Goal: Communication & Community: Answer question/provide support

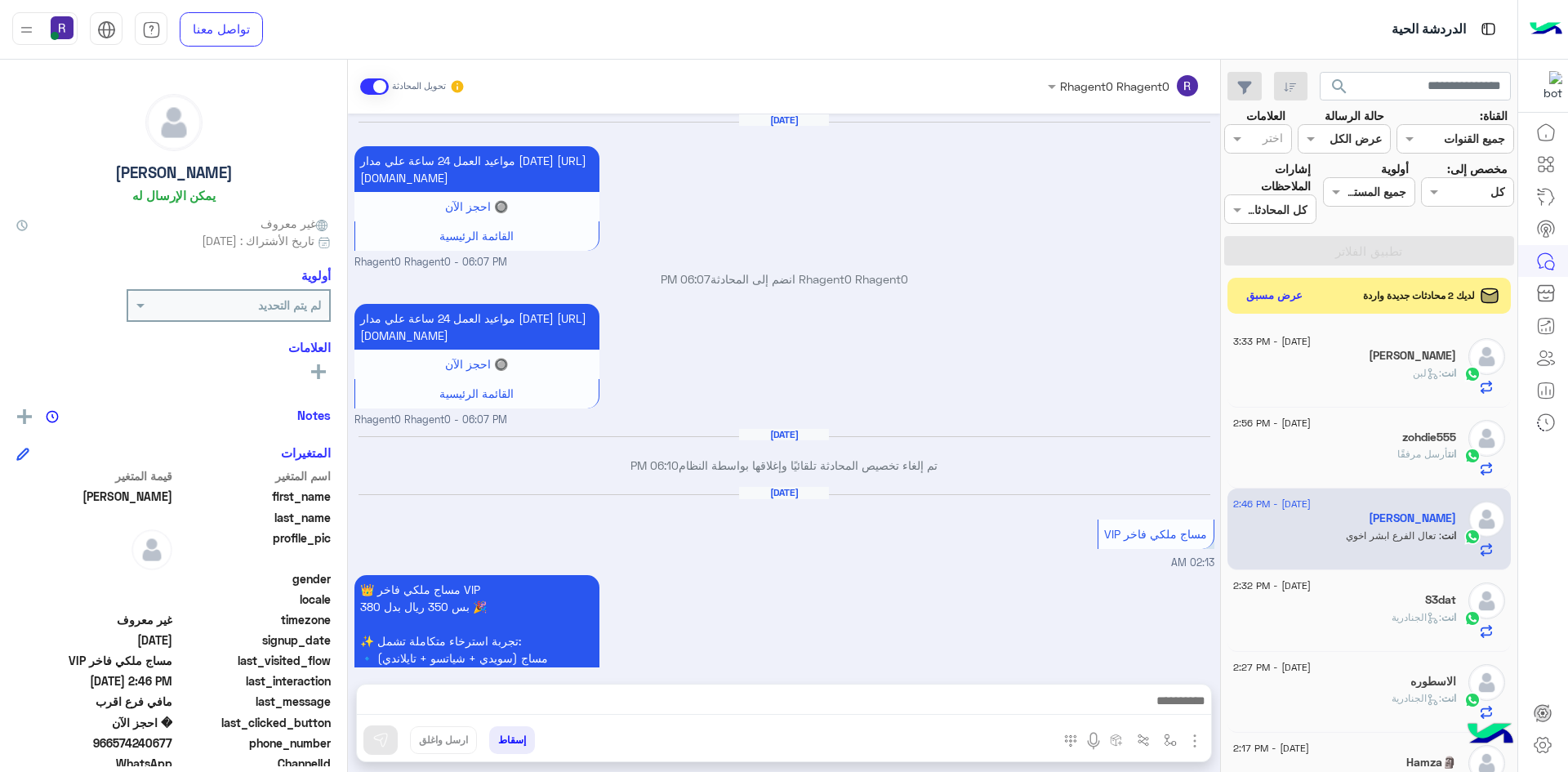
scroll to position [1447, 0]
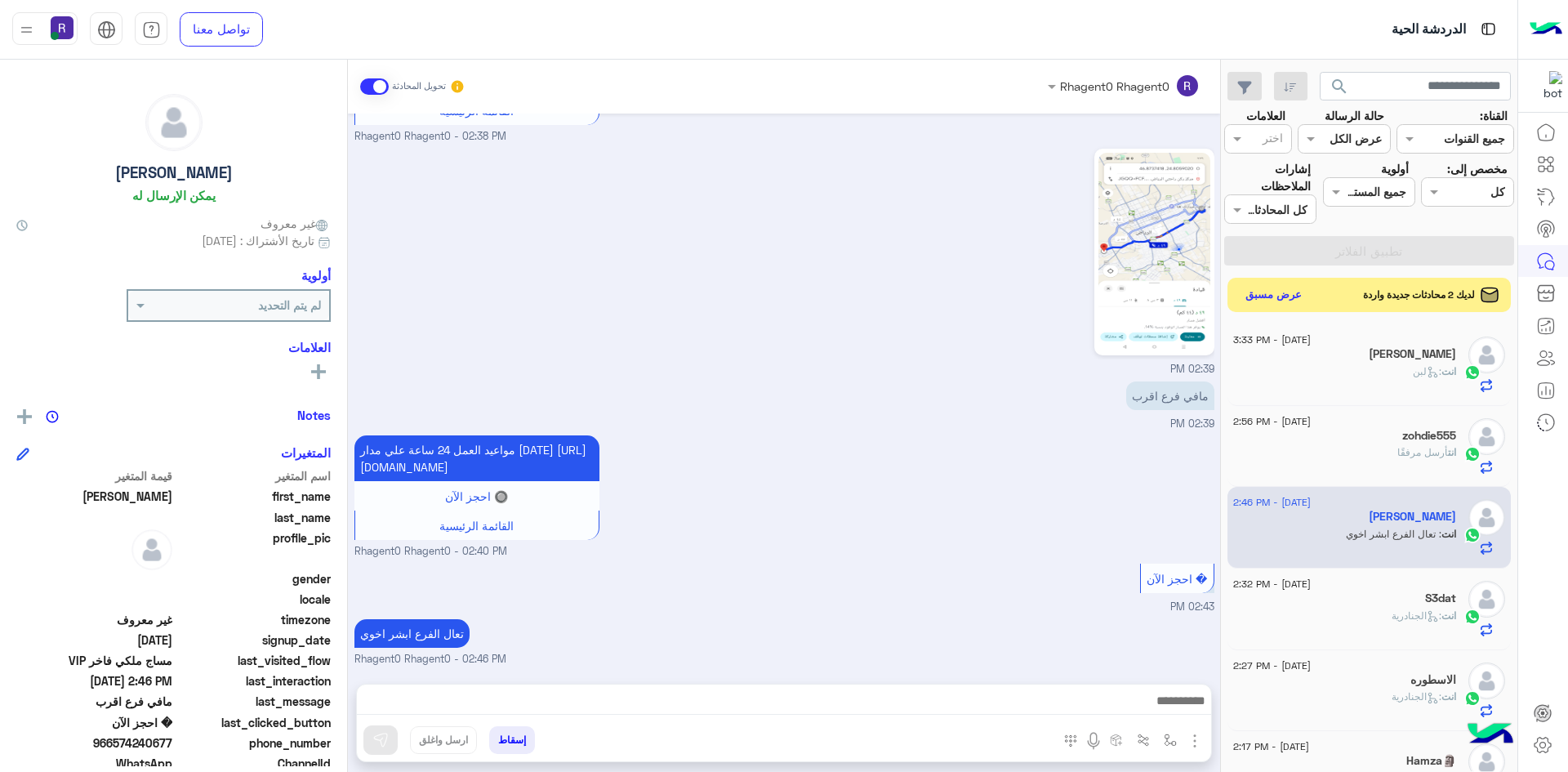
click at [1271, 294] on button "عرض مسبق" at bounding box center [1274, 295] width 69 height 22
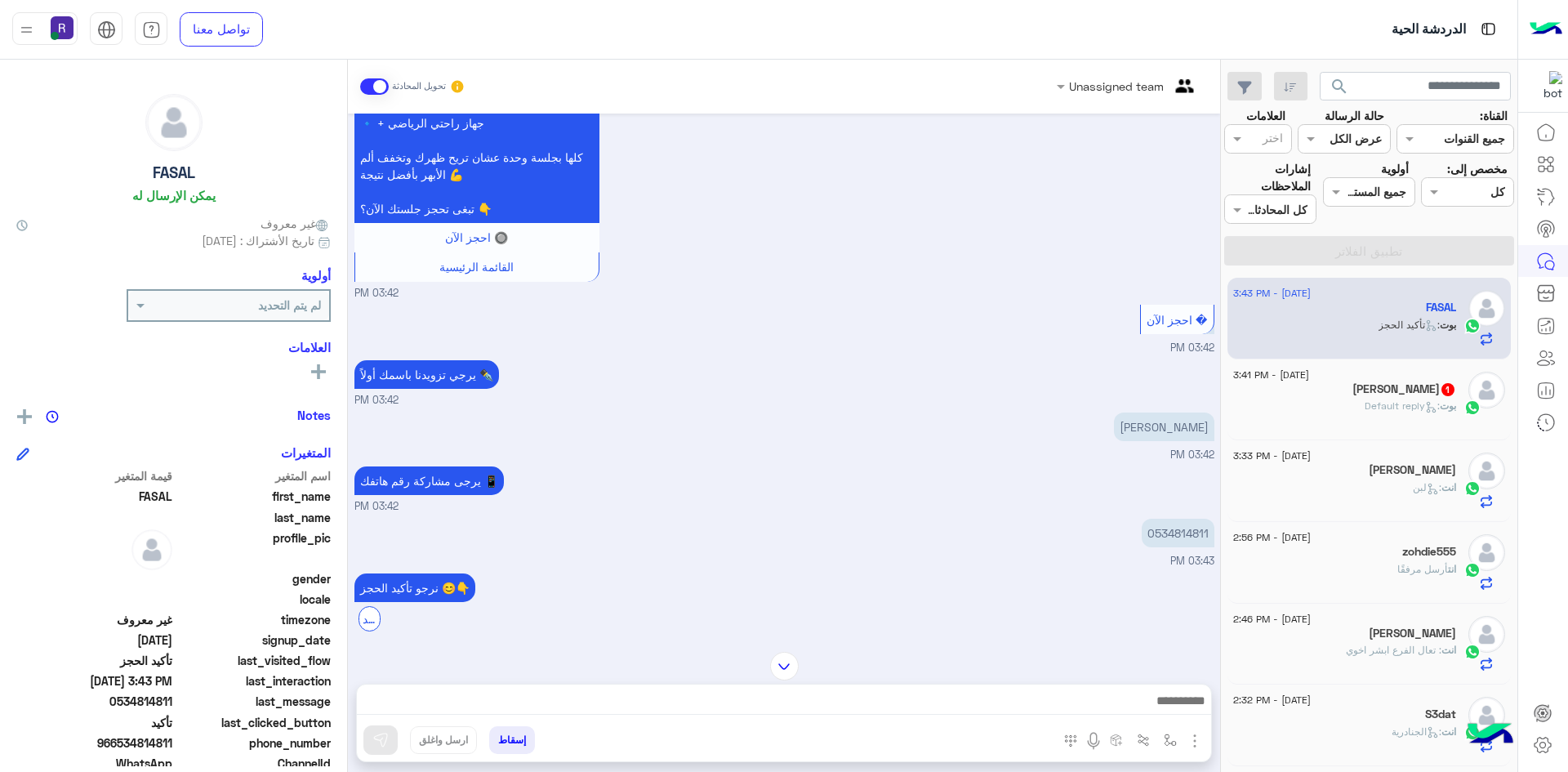
scroll to position [1120, 0]
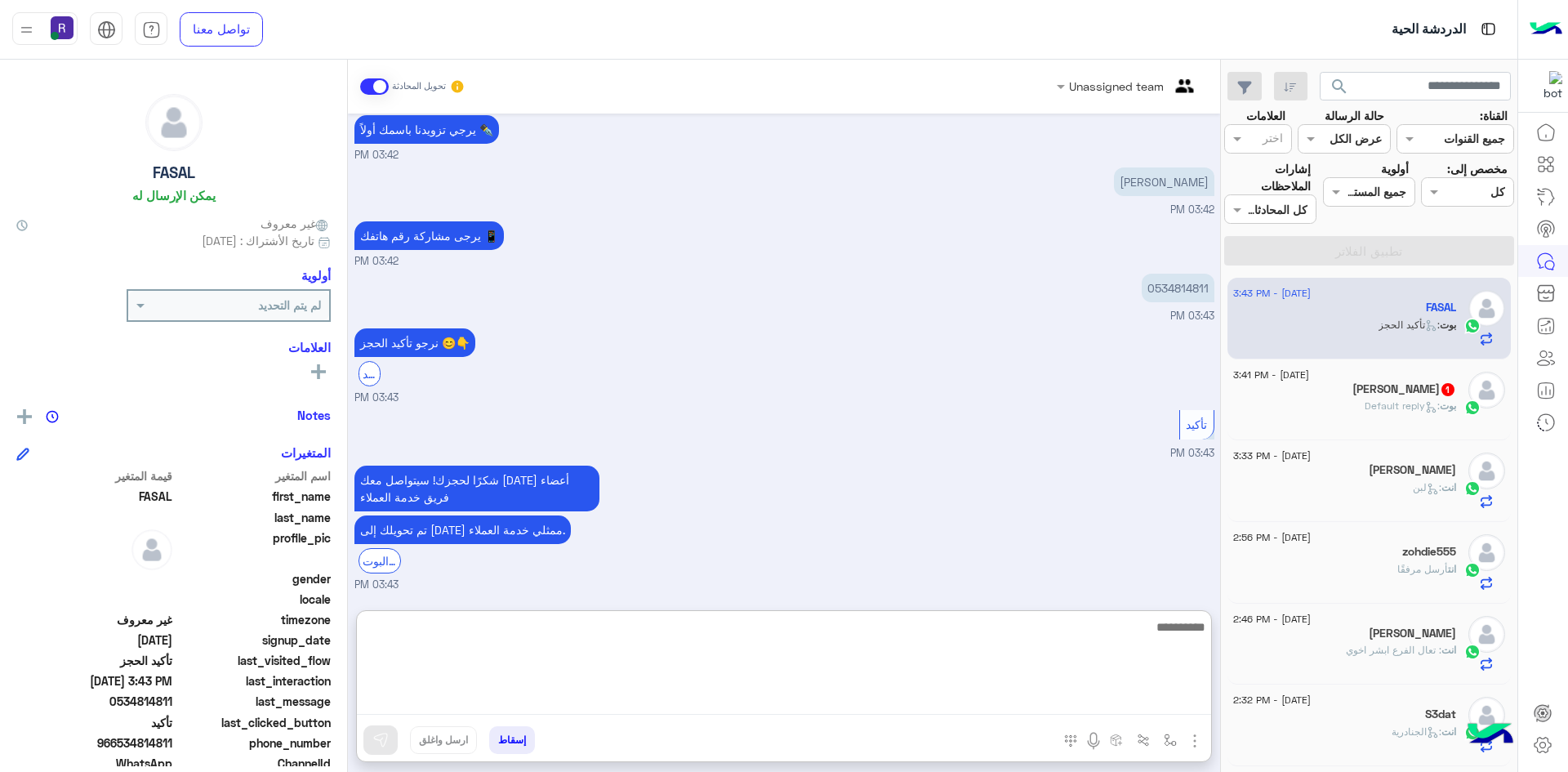
paste textarea "**********"
type textarea "**********"
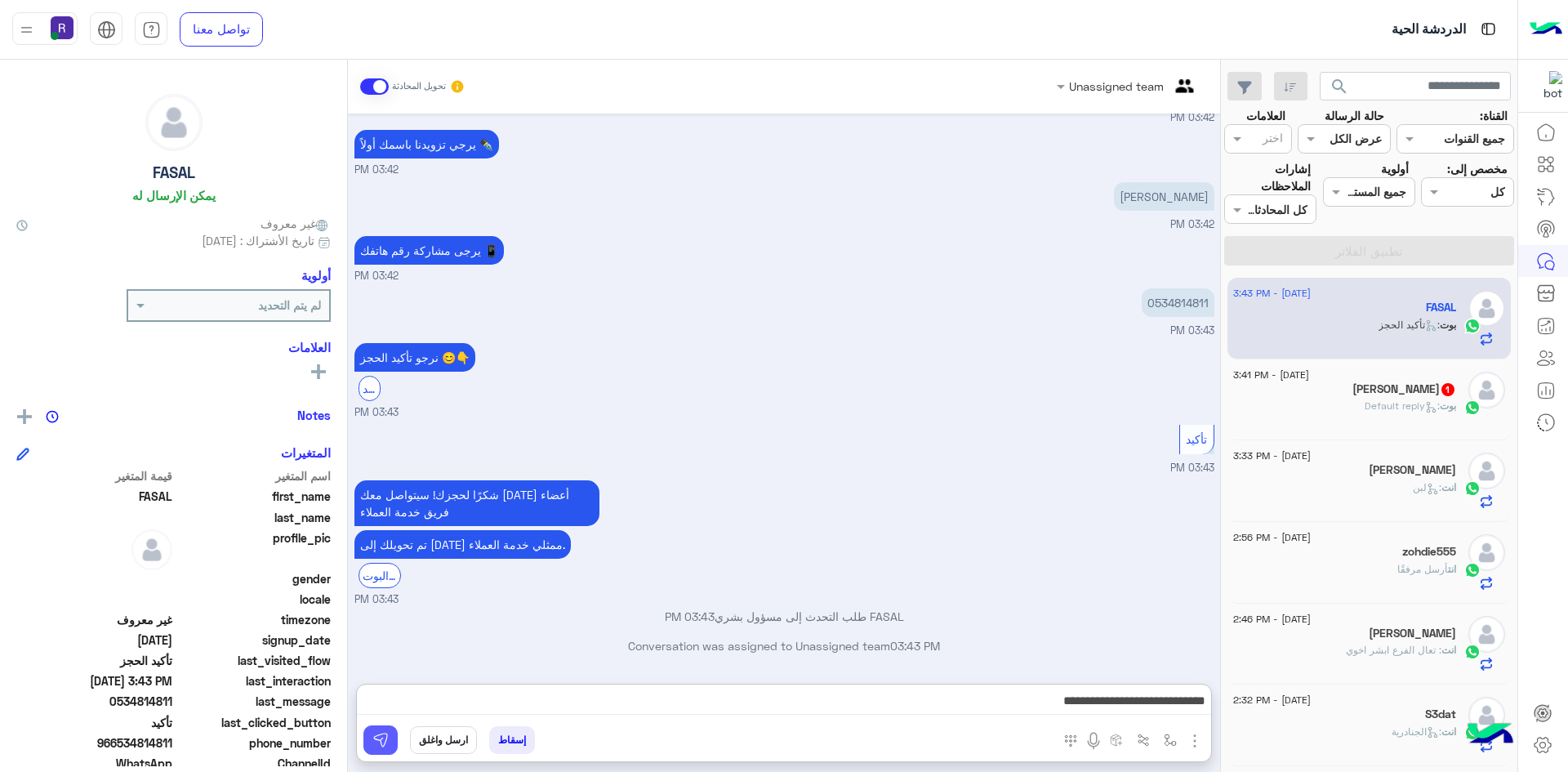
click at [381, 743] on img at bounding box center [381, 739] width 17 height 17
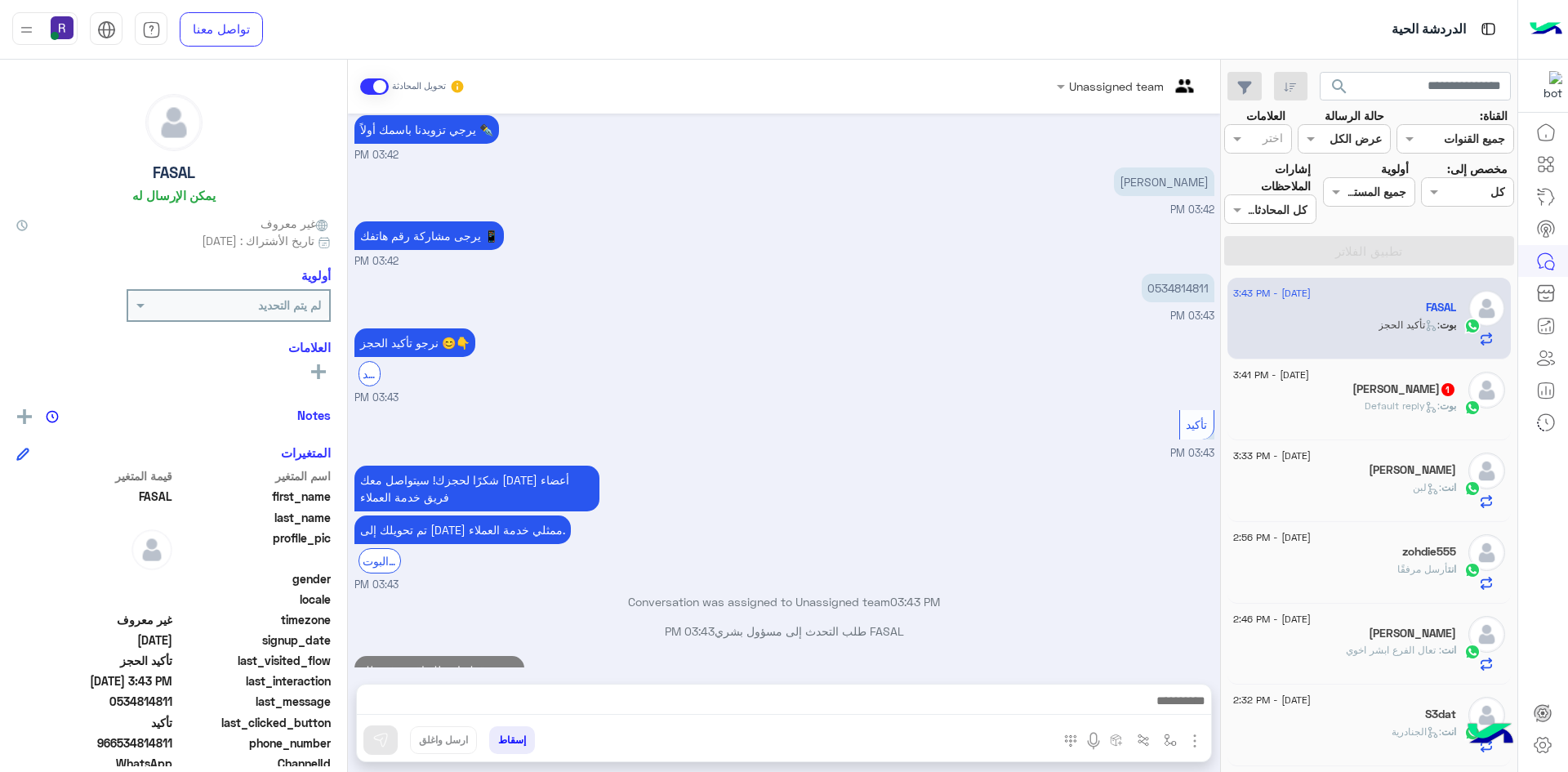
scroll to position [1173, 0]
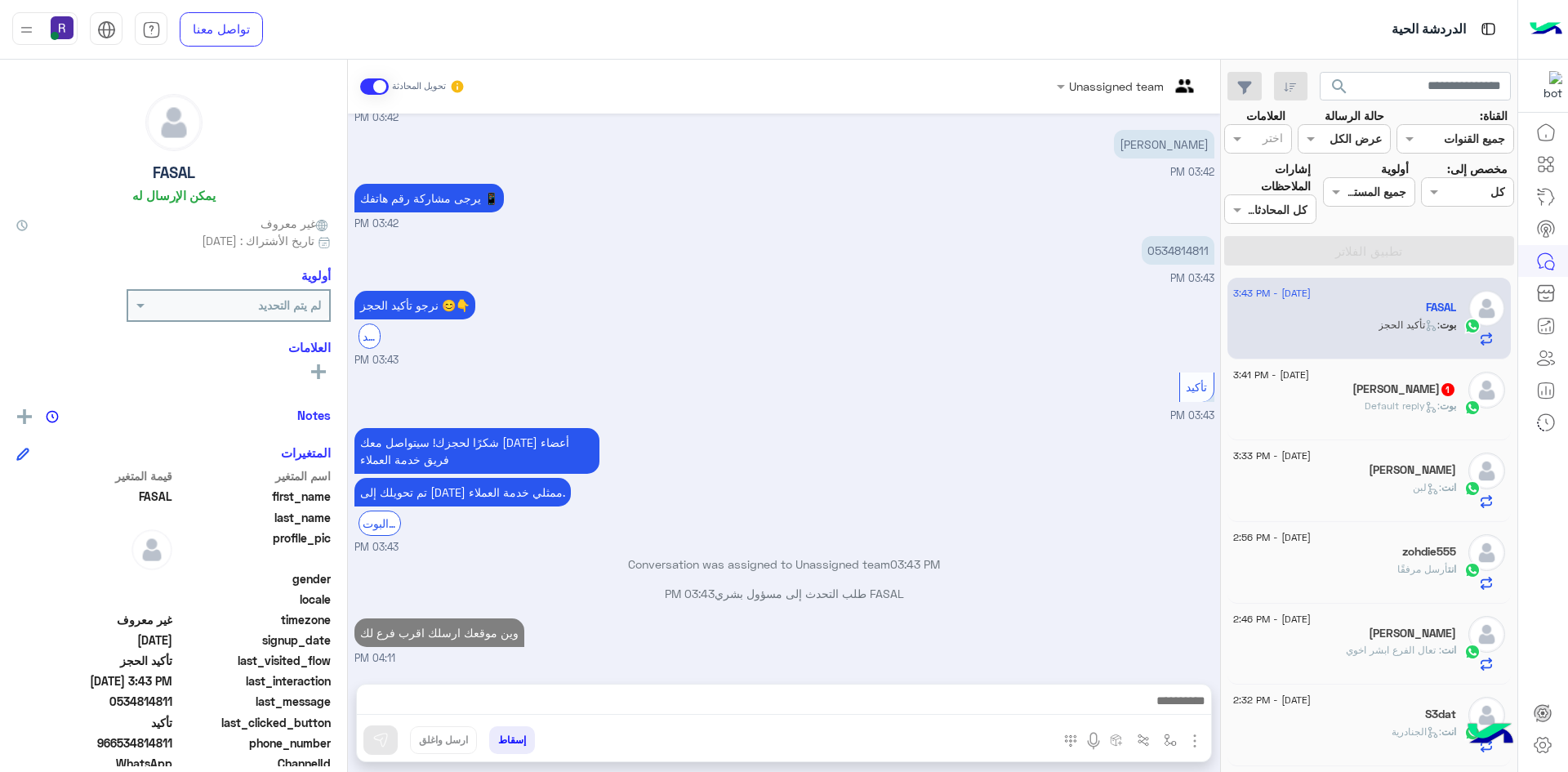
click at [1427, 401] on icon at bounding box center [1431, 407] width 12 height 12
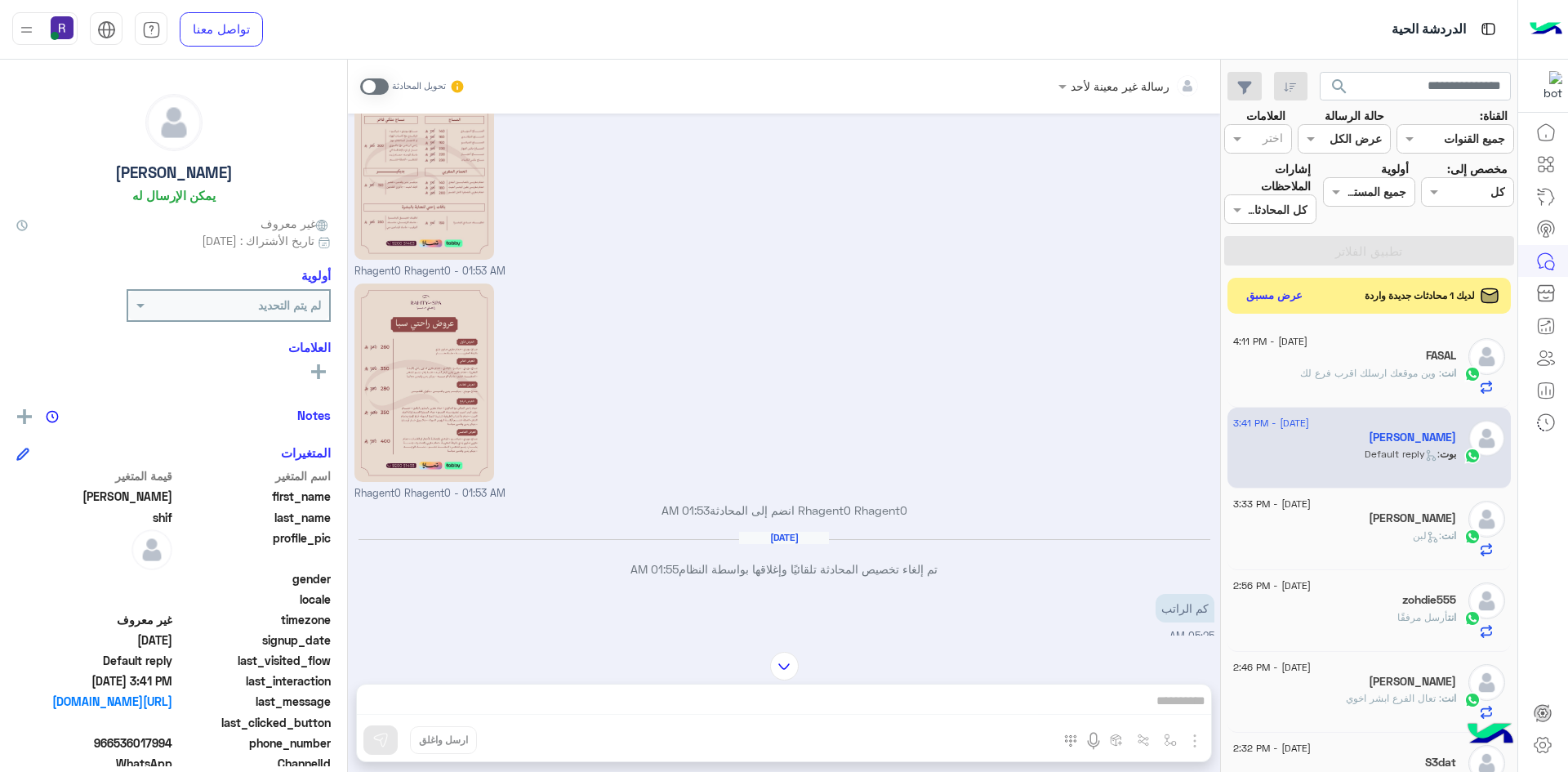
scroll to position [874, 0]
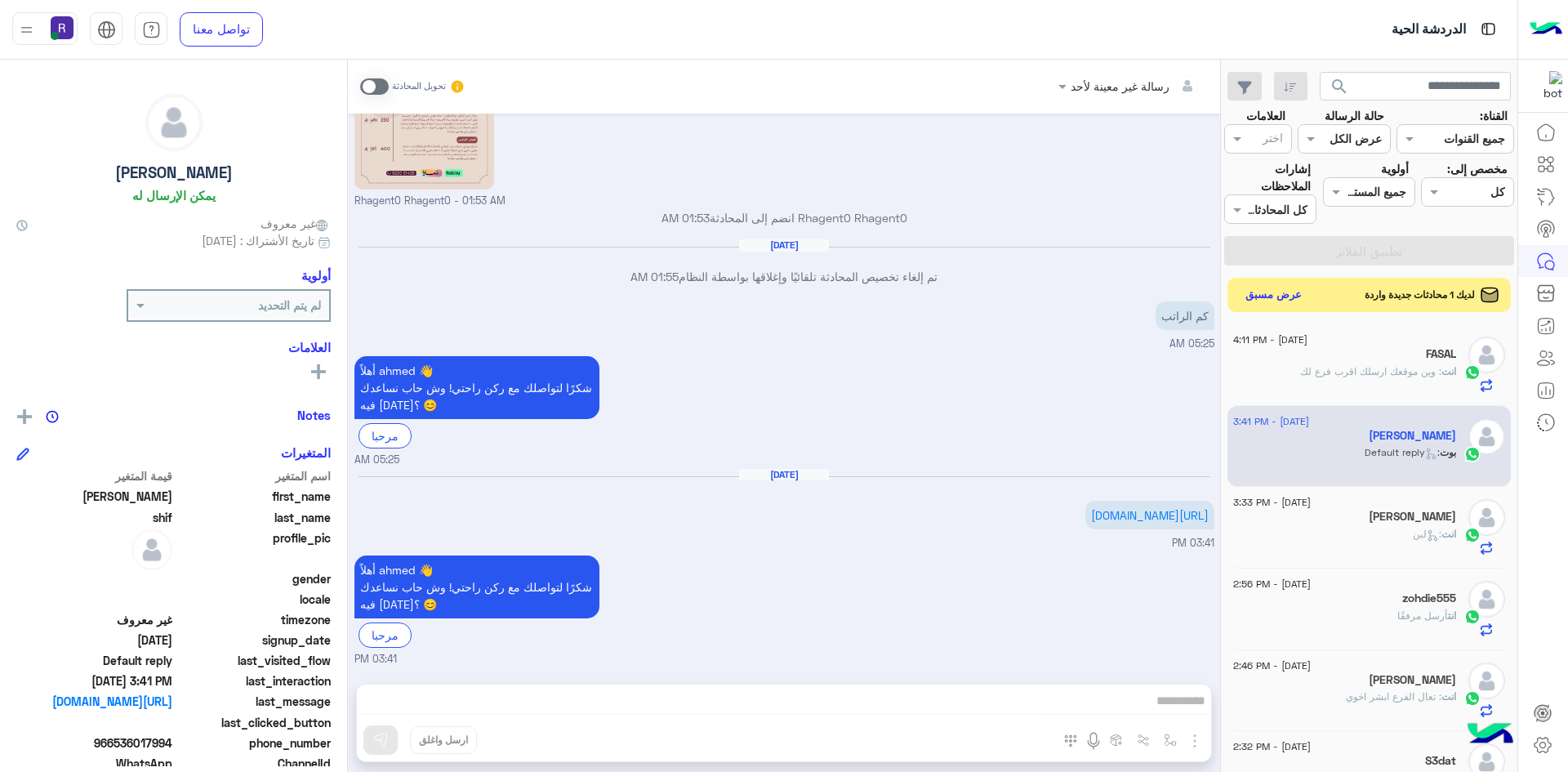
click at [1295, 296] on button "عرض مسبق" at bounding box center [1274, 295] width 69 height 22
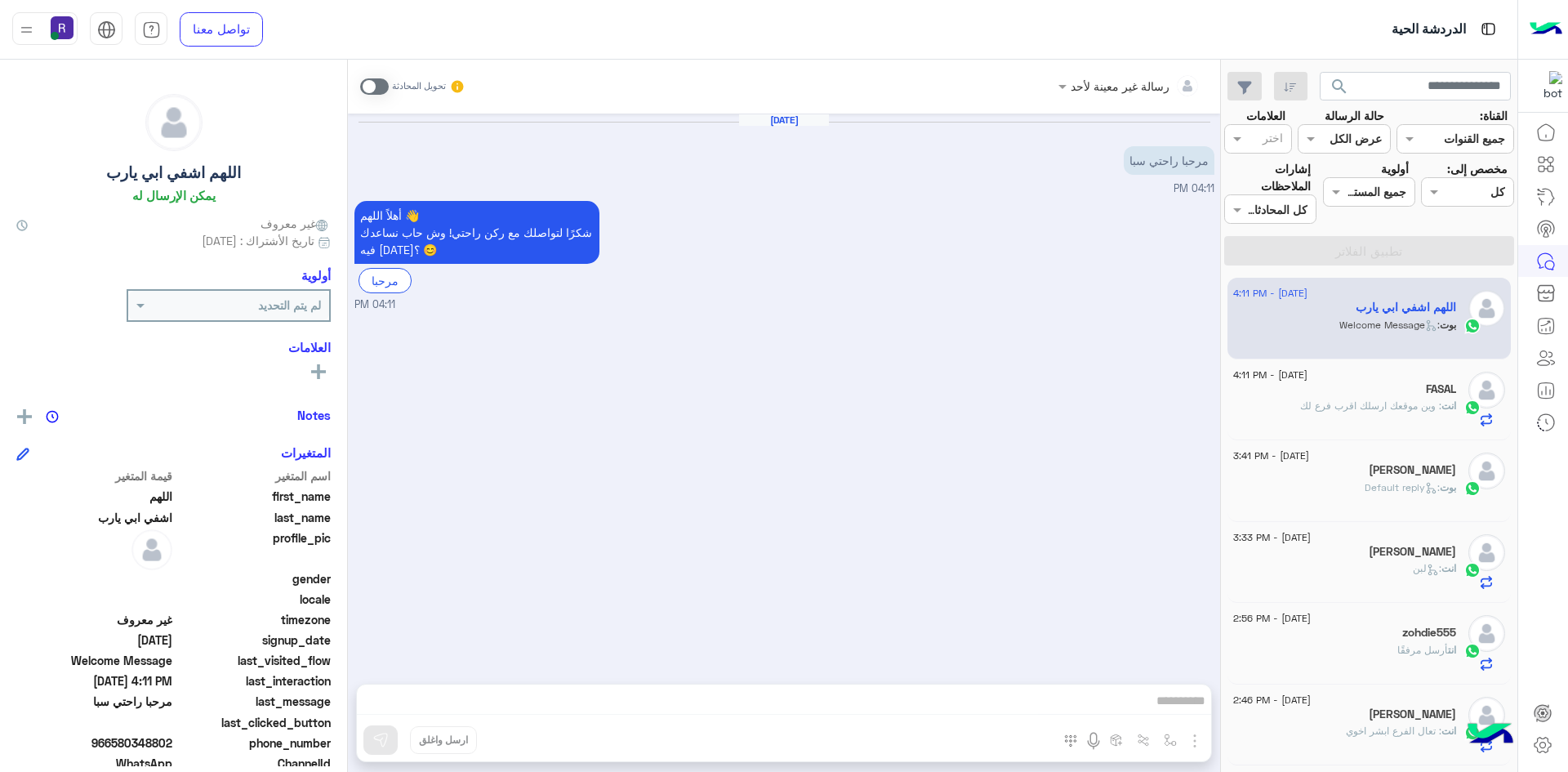
click at [381, 82] on span at bounding box center [375, 86] width 29 height 17
click at [1190, 734] on img "button" at bounding box center [1194, 740] width 20 height 20
click at [1178, 712] on span "الصور" at bounding box center [1164, 705] width 31 height 19
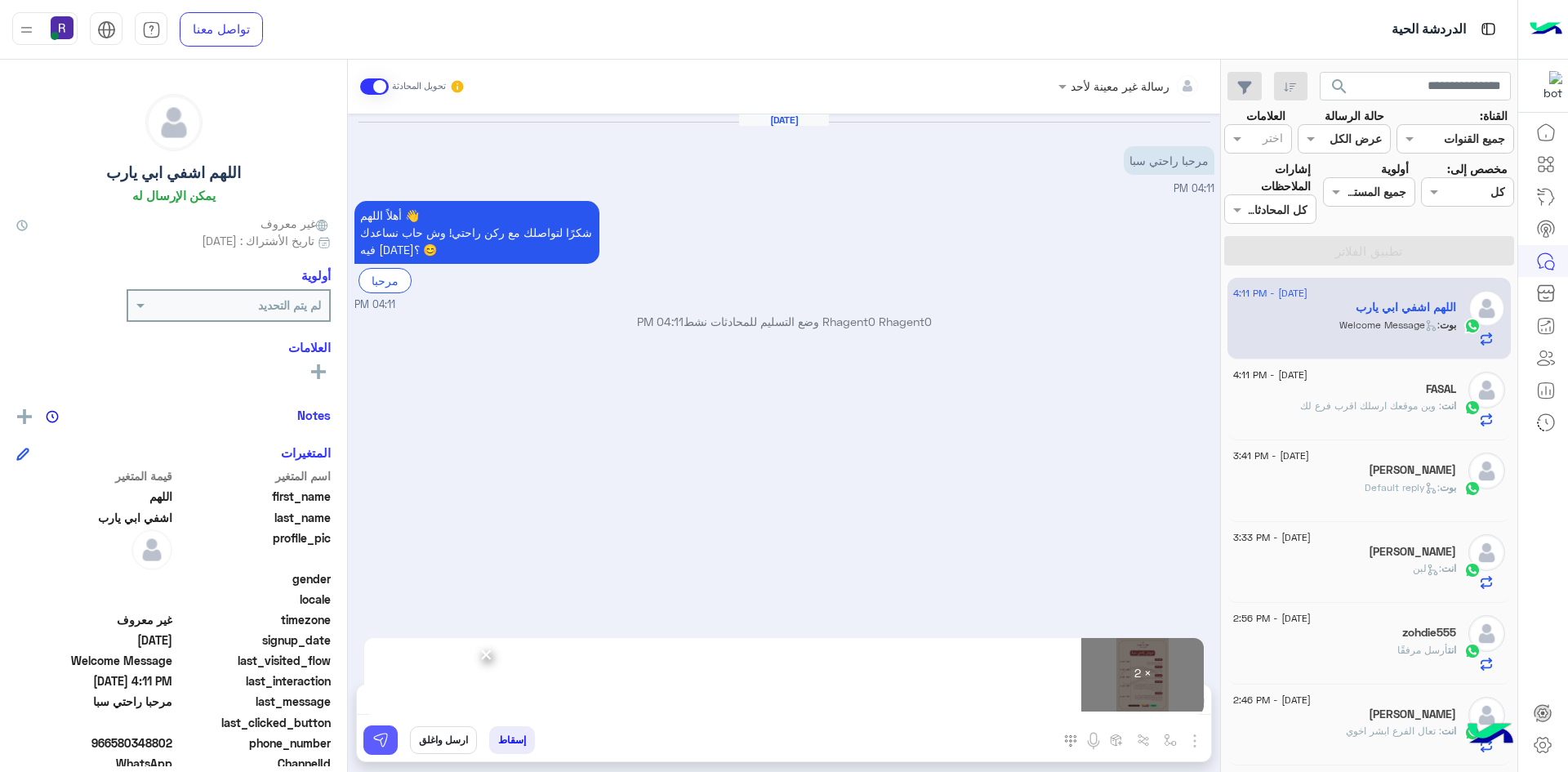
click at [373, 746] on img at bounding box center [381, 739] width 17 height 17
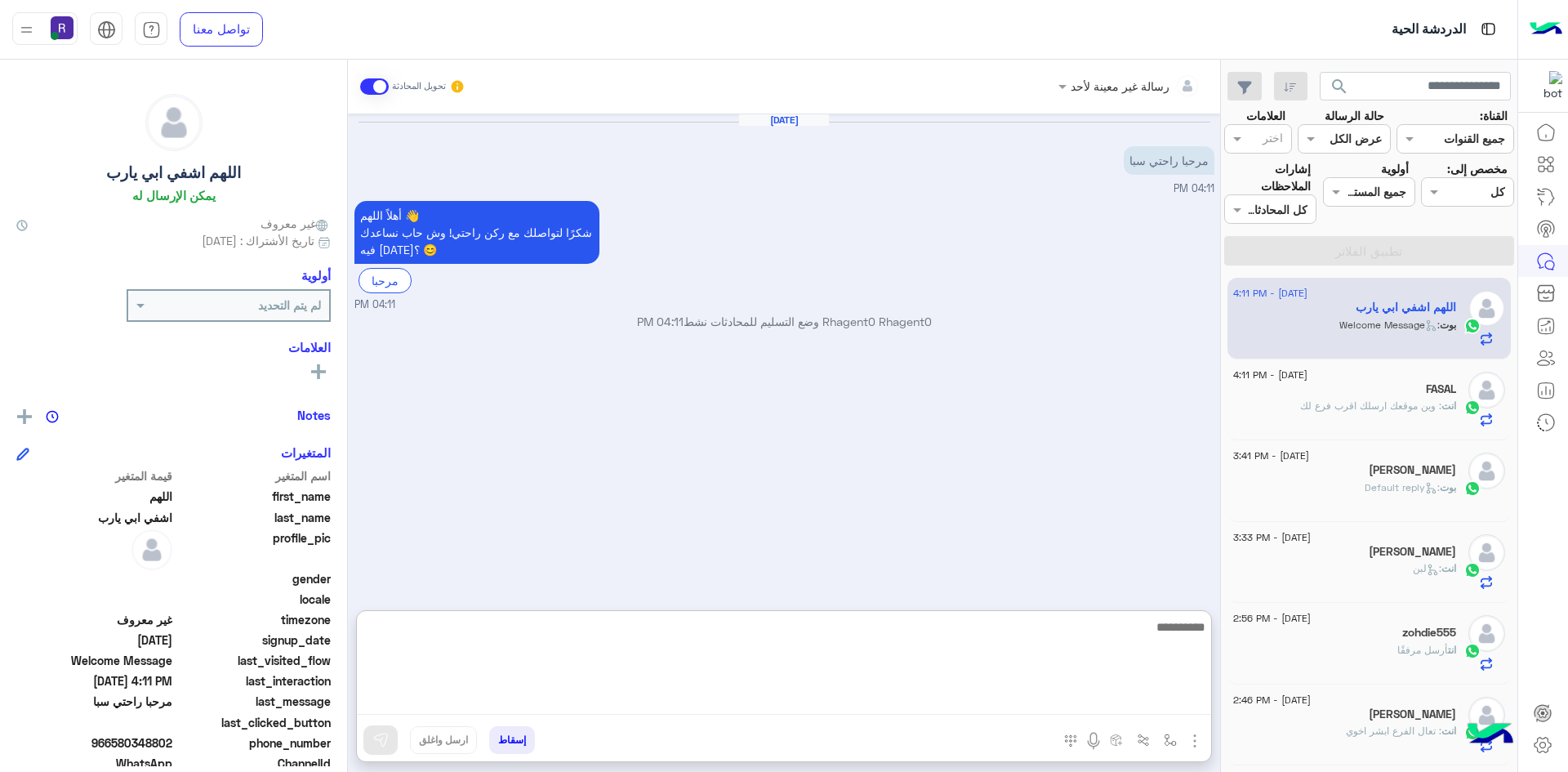
paste textarea "**********"
type textarea "**********"
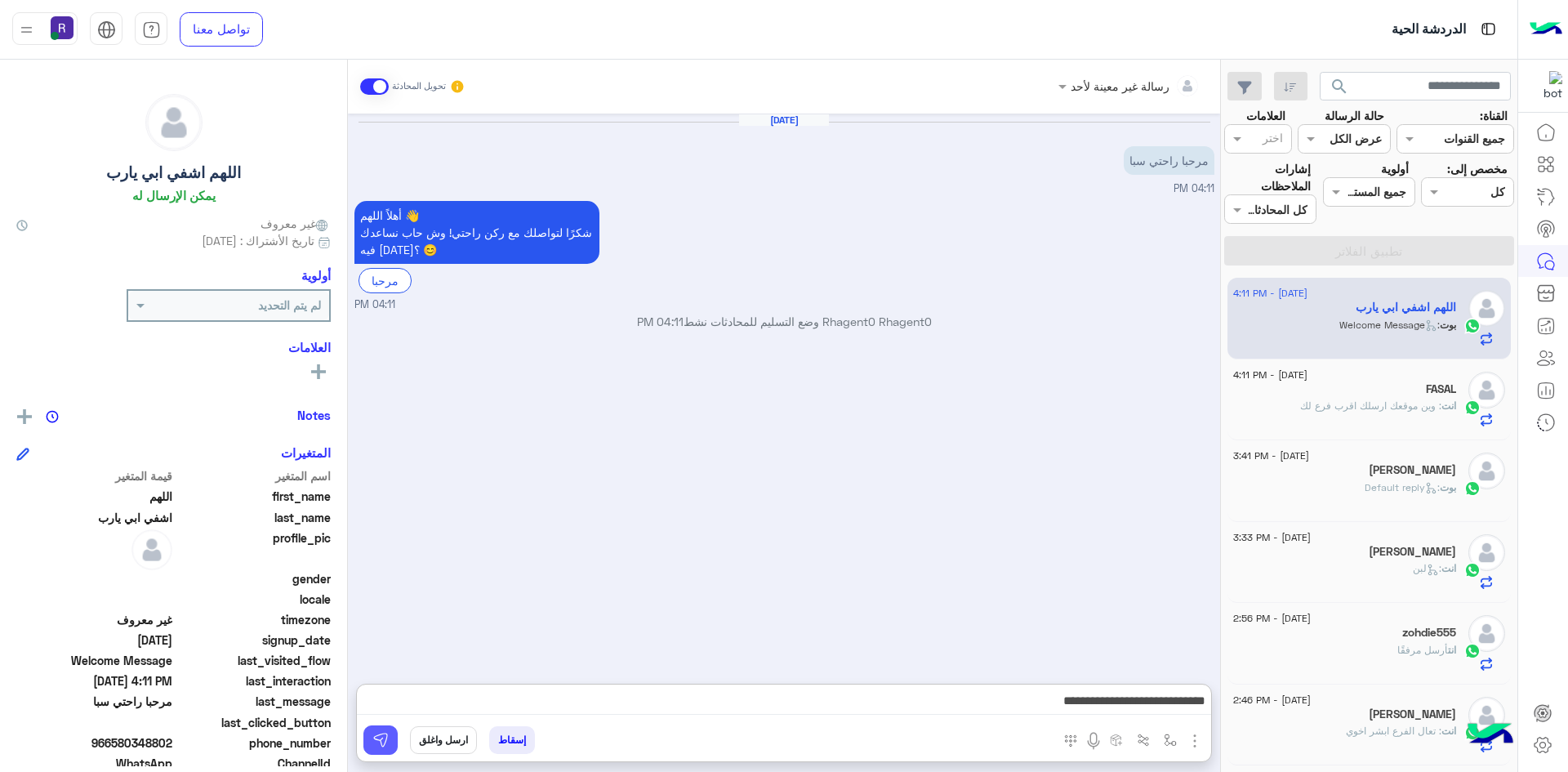
click at [375, 733] on img at bounding box center [381, 739] width 17 height 17
click at [1414, 486] on span ": Default reply" at bounding box center [1403, 487] width 75 height 12
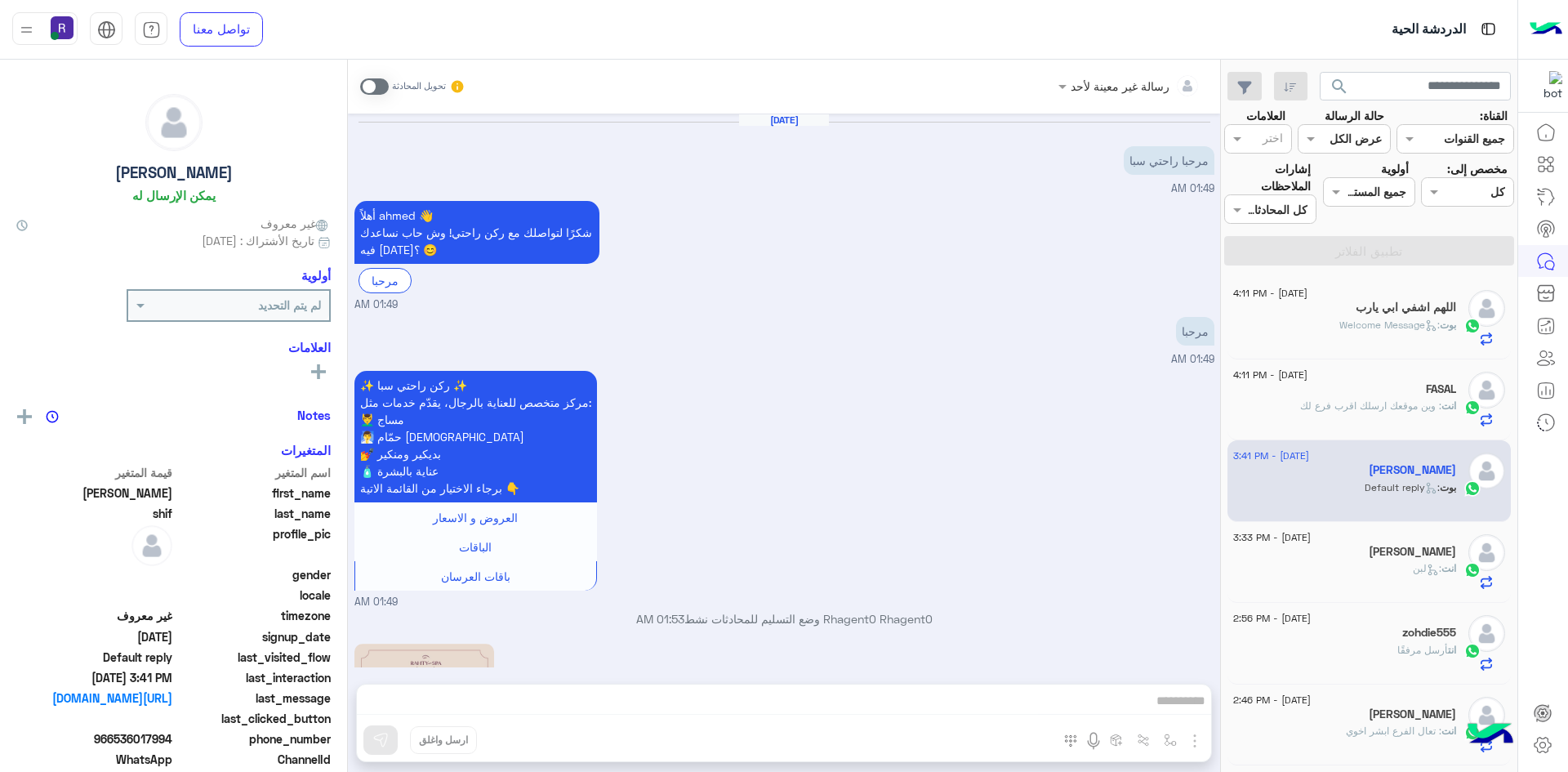
scroll to position [874, 0]
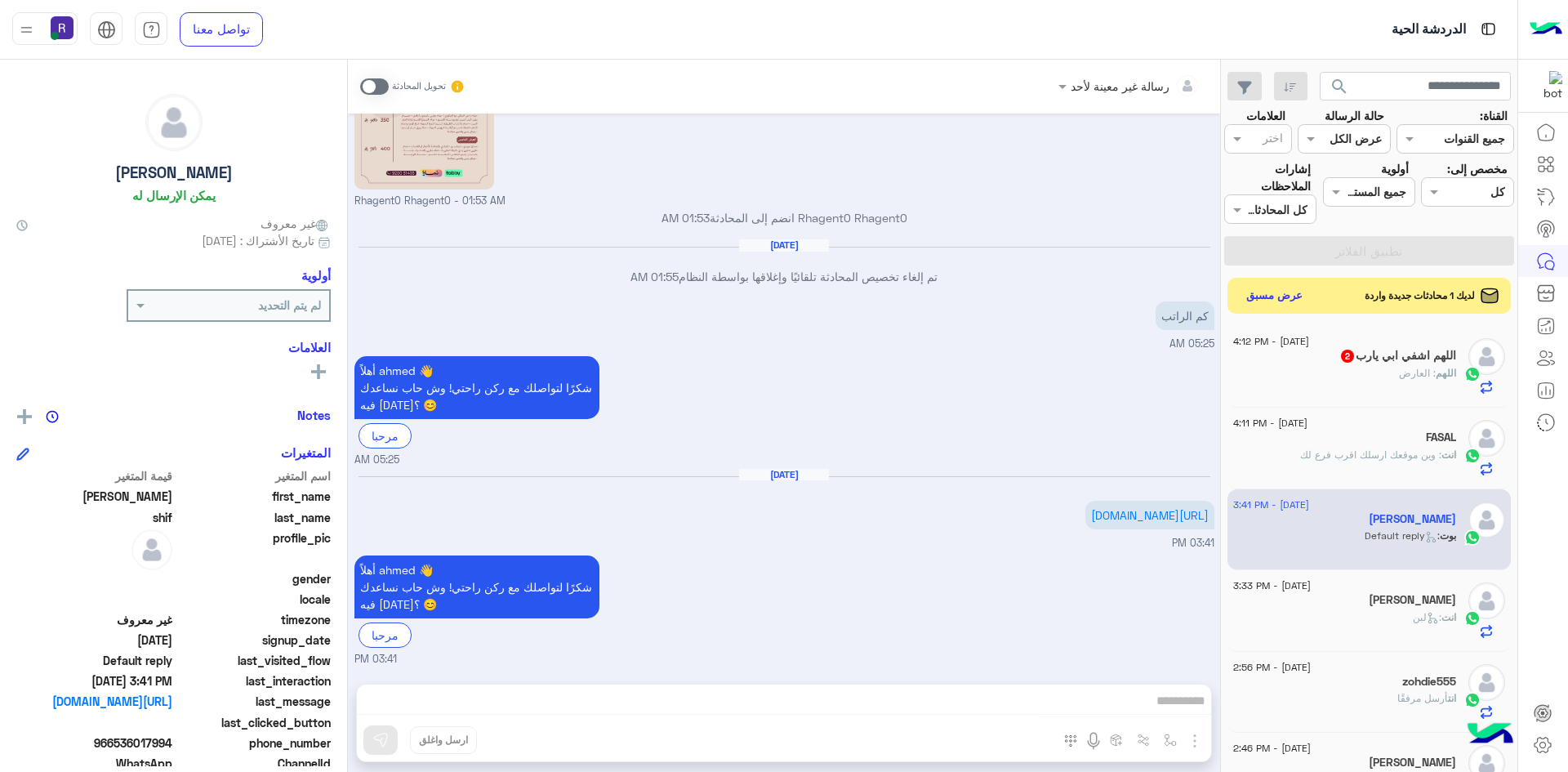
click at [1432, 369] on span ": العارض" at bounding box center [1418, 373] width 37 height 12
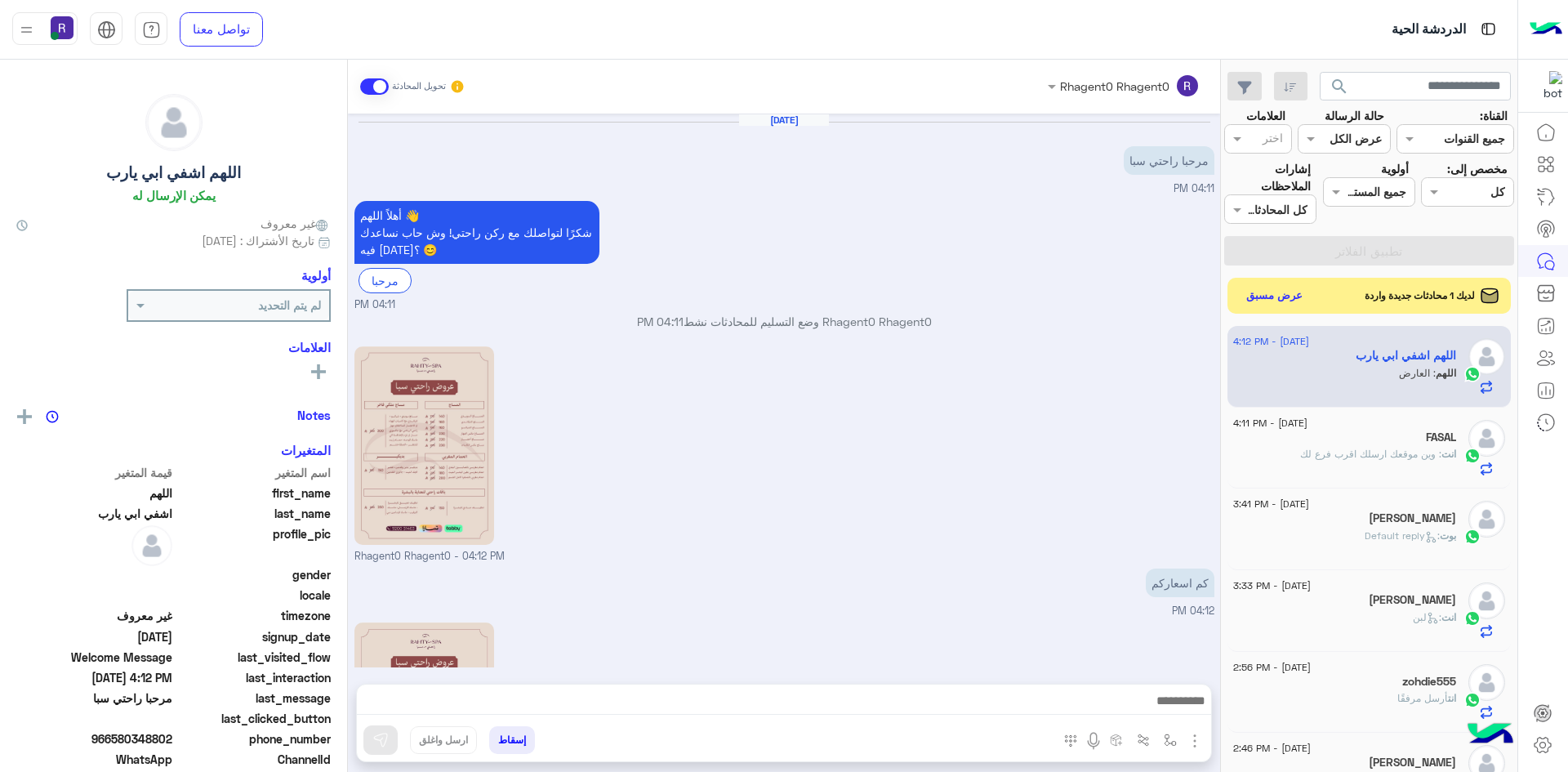
scroll to position [309, 0]
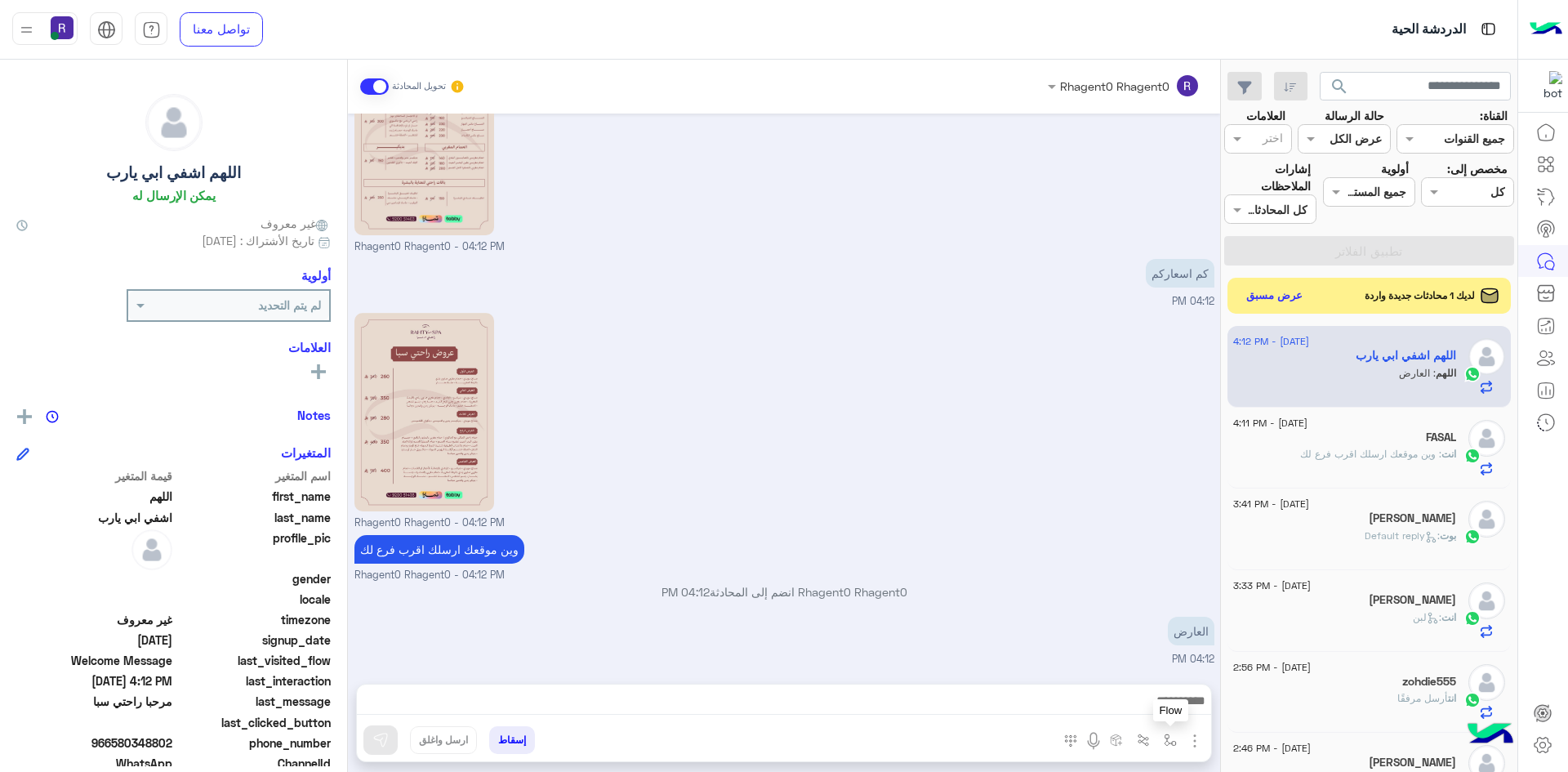
click at [1166, 741] on img "button" at bounding box center [1170, 739] width 13 height 13
click at [1153, 704] on input "text" at bounding box center [1120, 704] width 111 height 19
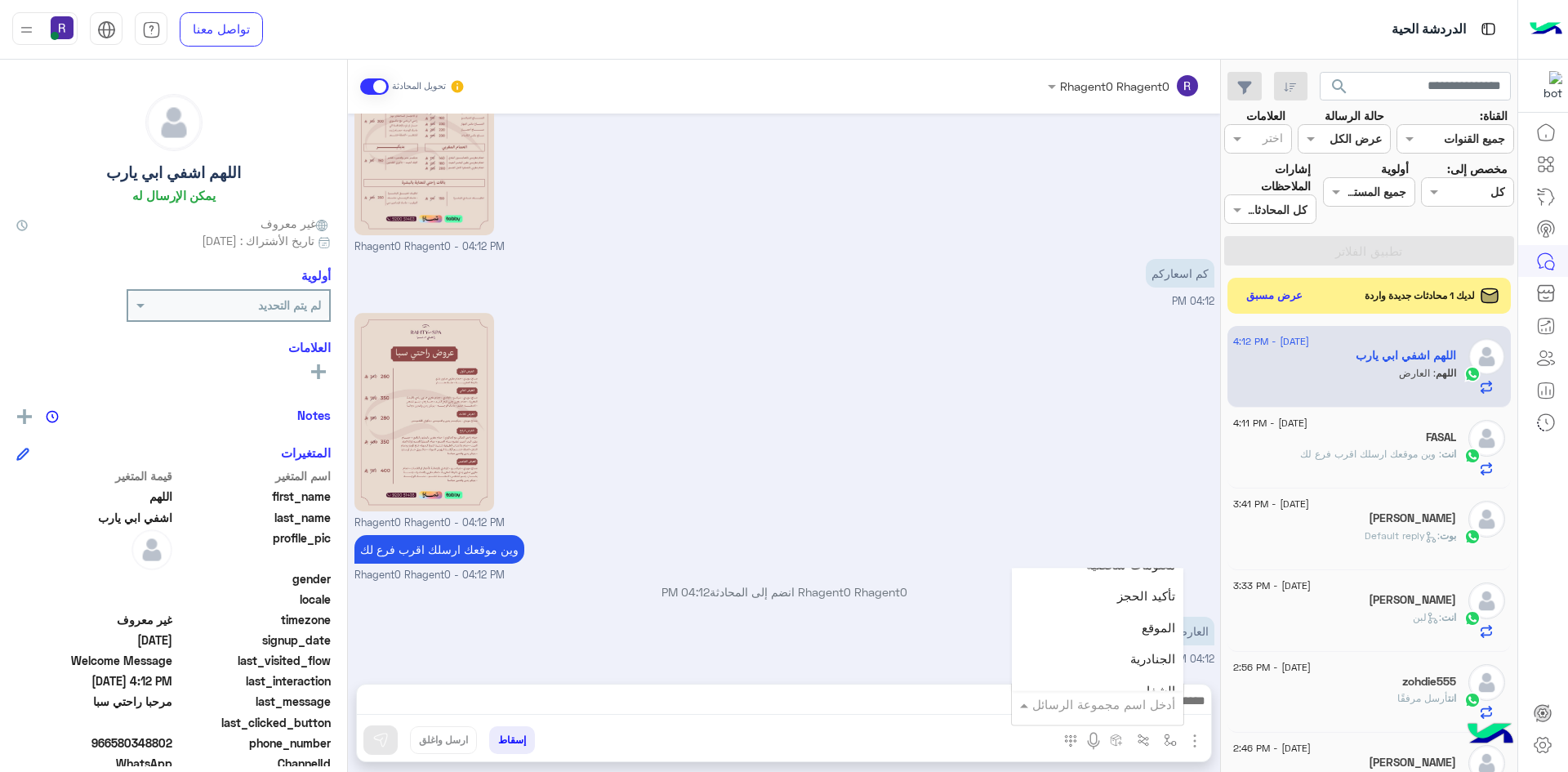
scroll to position [1062, 0]
click at [1126, 642] on div "الشفا" at bounding box center [1098, 653] width 172 height 32
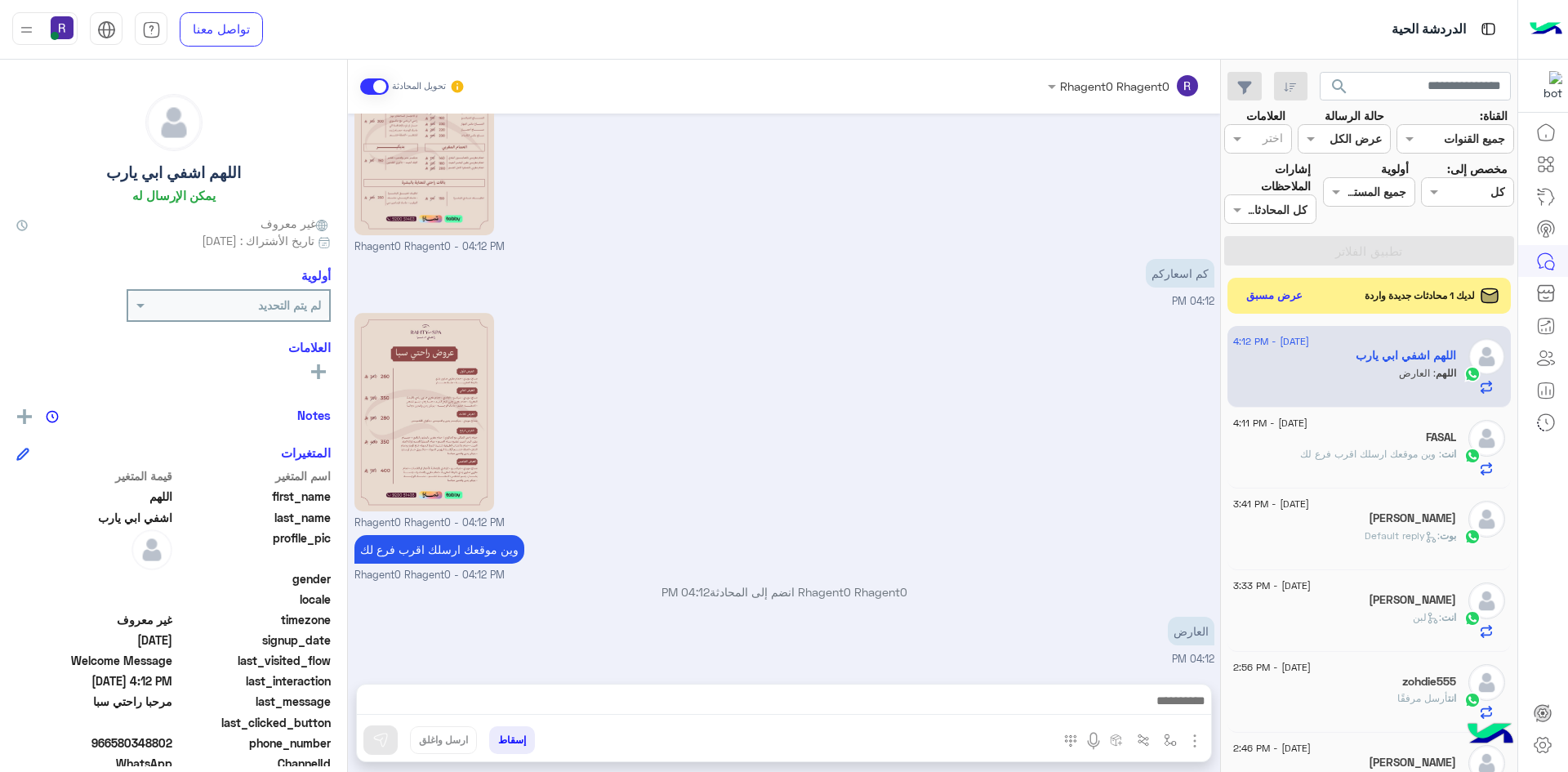
type textarea "*****"
click at [394, 732] on button at bounding box center [380, 739] width 34 height 30
click at [1188, 739] on img "button" at bounding box center [1194, 740] width 20 height 20
click at [1164, 713] on span "الصور" at bounding box center [1164, 705] width 31 height 19
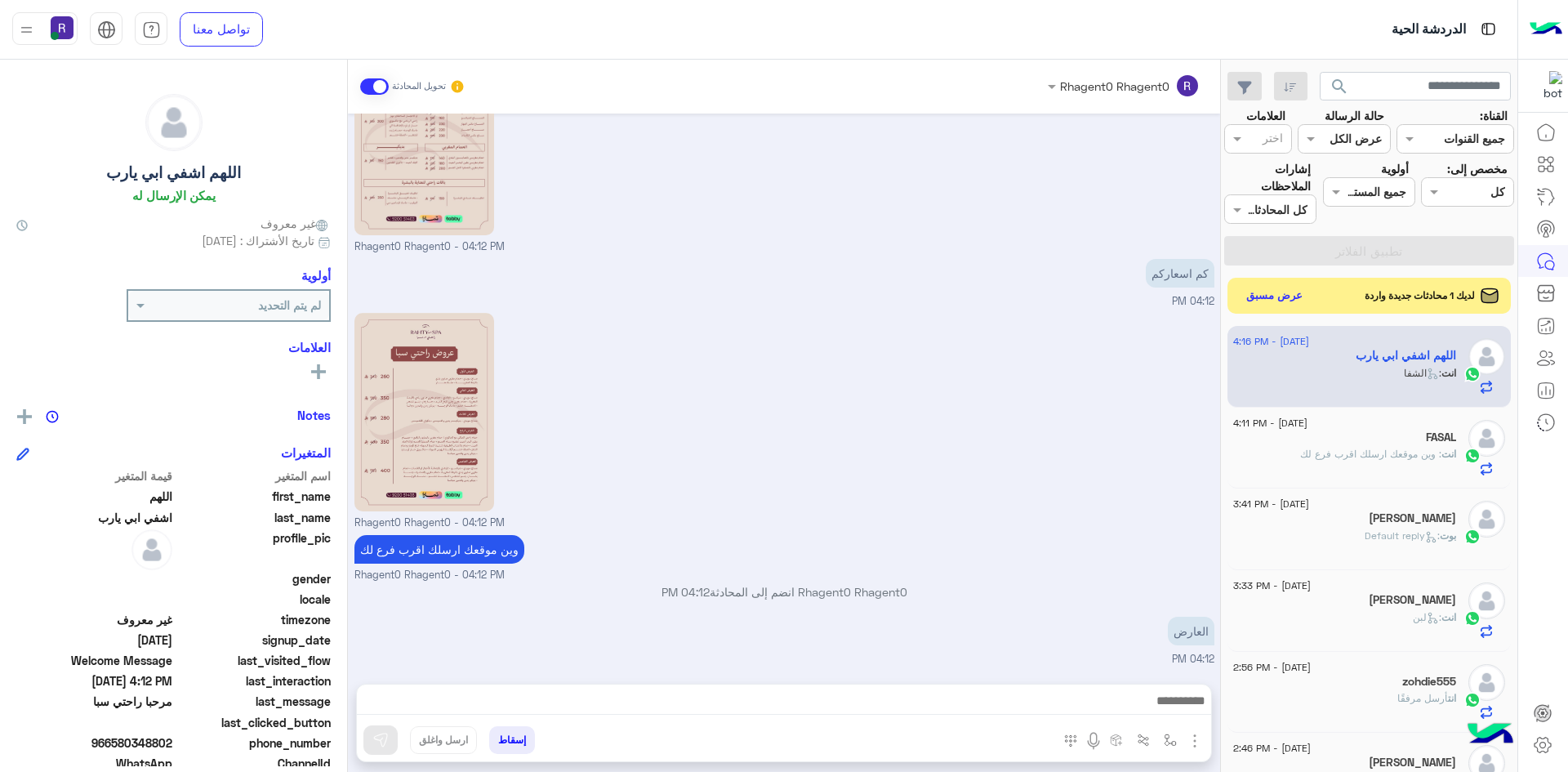
scroll to position [455, 0]
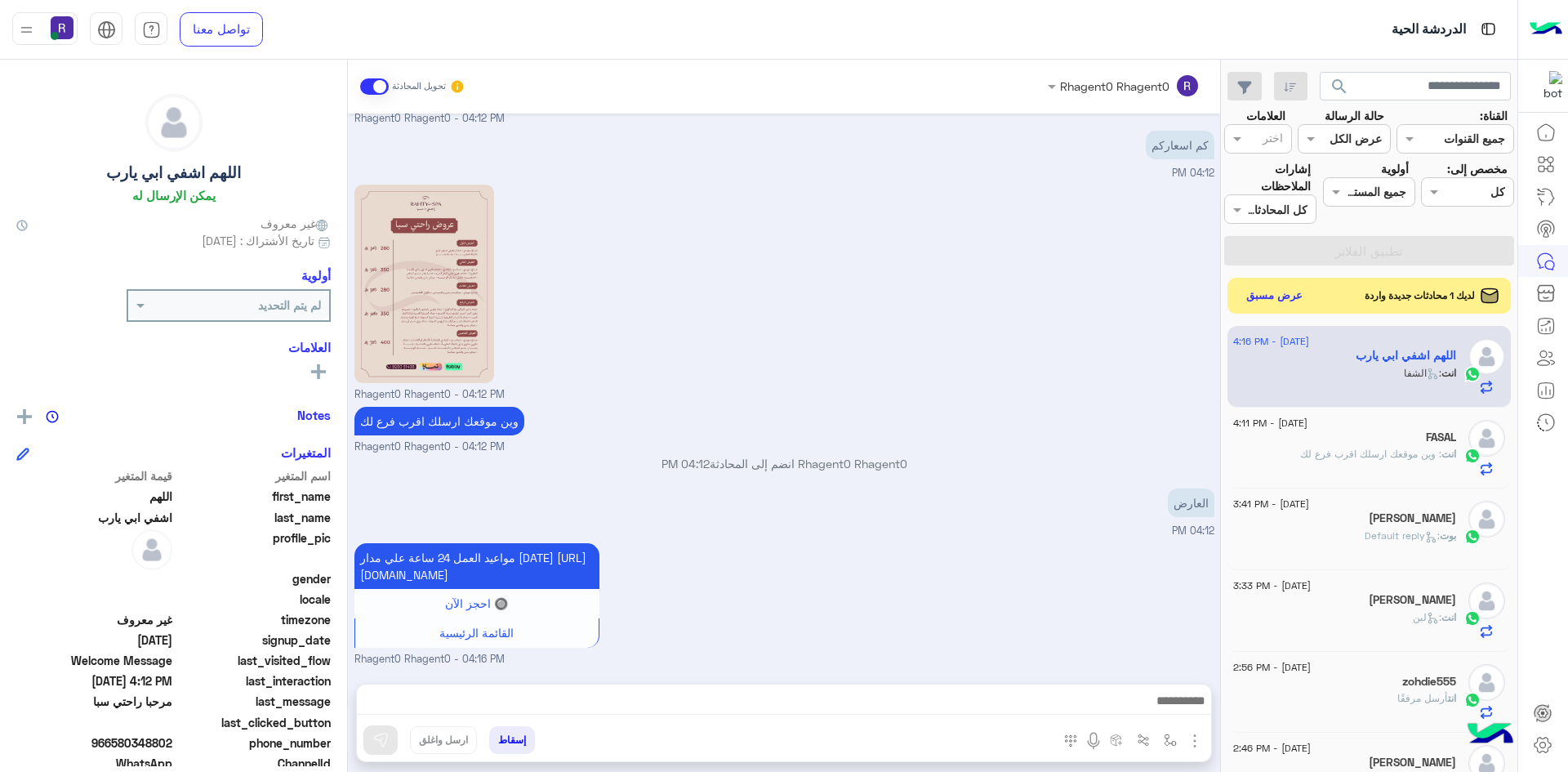
click at [1199, 741] on img "button" at bounding box center [1194, 740] width 20 height 20
click at [1183, 710] on button "الصور" at bounding box center [1170, 704] width 70 height 33
click at [1194, 739] on img "button" at bounding box center [1194, 740] width 20 height 20
click at [1042, 583] on div "مواعيد العمل 24 ساعة علي مدار [DATE] [URL][DOMAIN_NAME] 🔘 احجز الآن القائمة الر…" at bounding box center [784, 603] width 860 height 128
click at [1174, 739] on img "button" at bounding box center [1170, 739] width 13 height 13
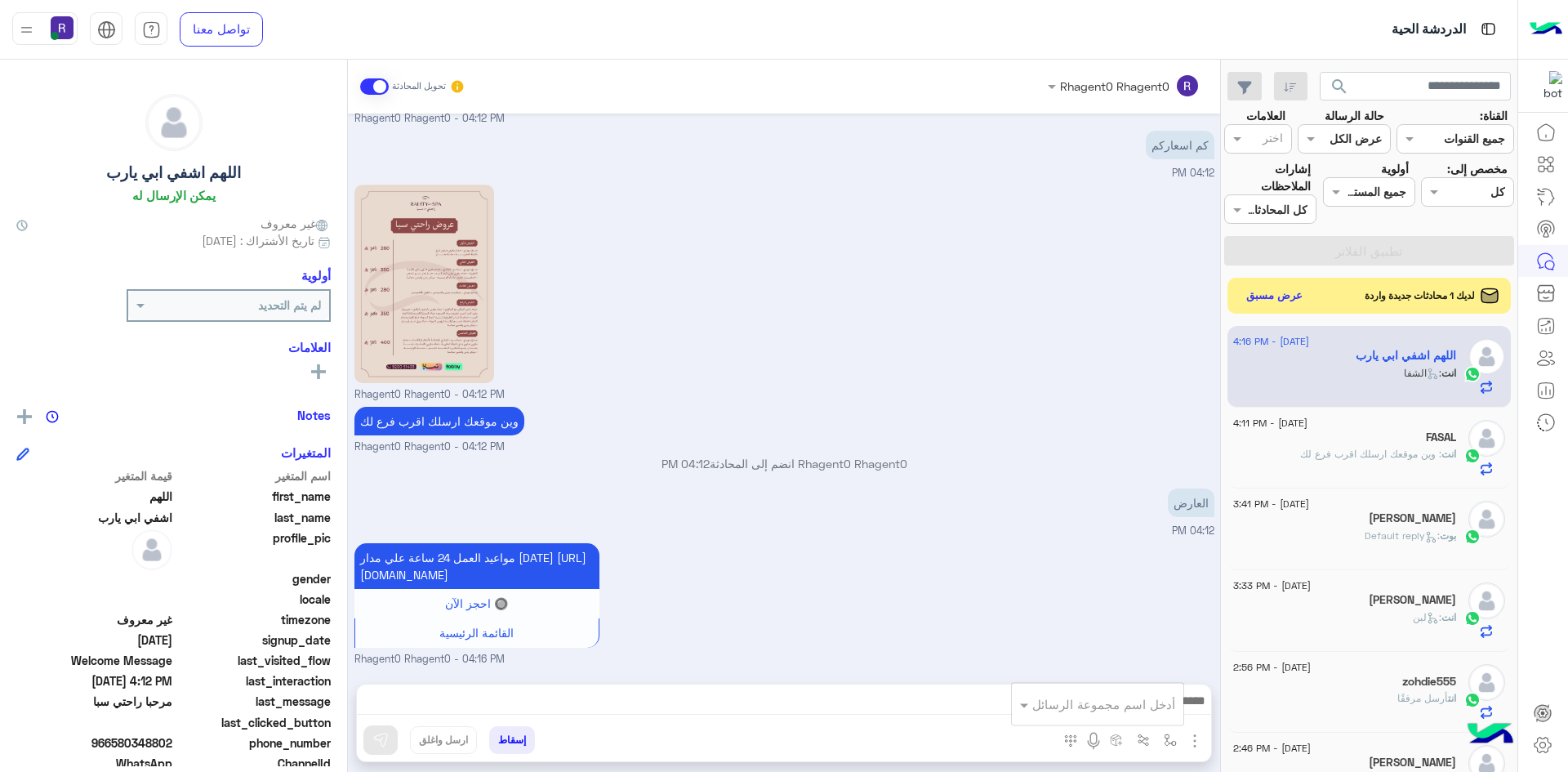
click at [1147, 704] on input "text" at bounding box center [1120, 704] width 111 height 19
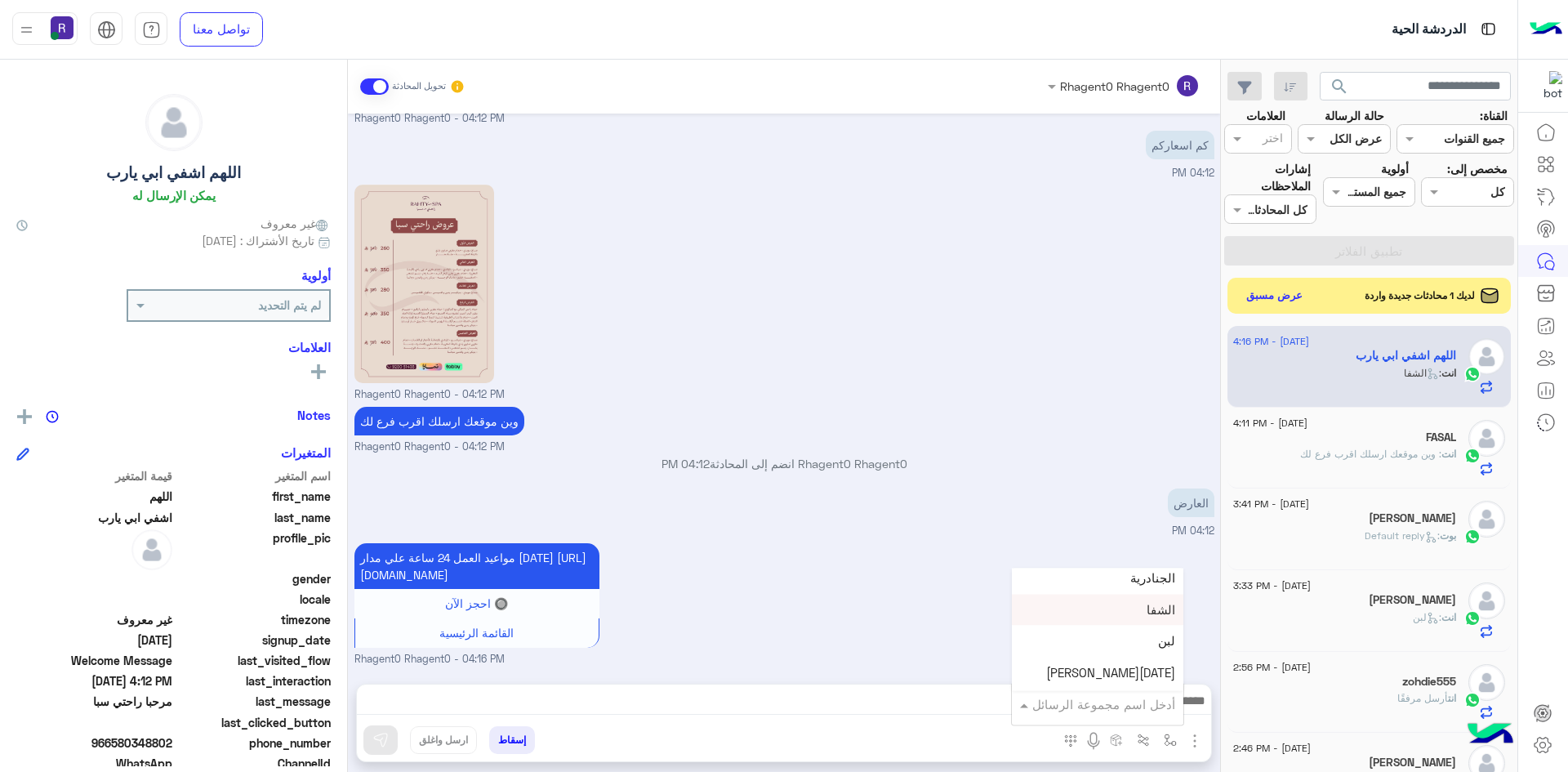
scroll to position [1143, 0]
click at [1118, 614] on div "لبن" at bounding box center [1098, 604] width 172 height 32
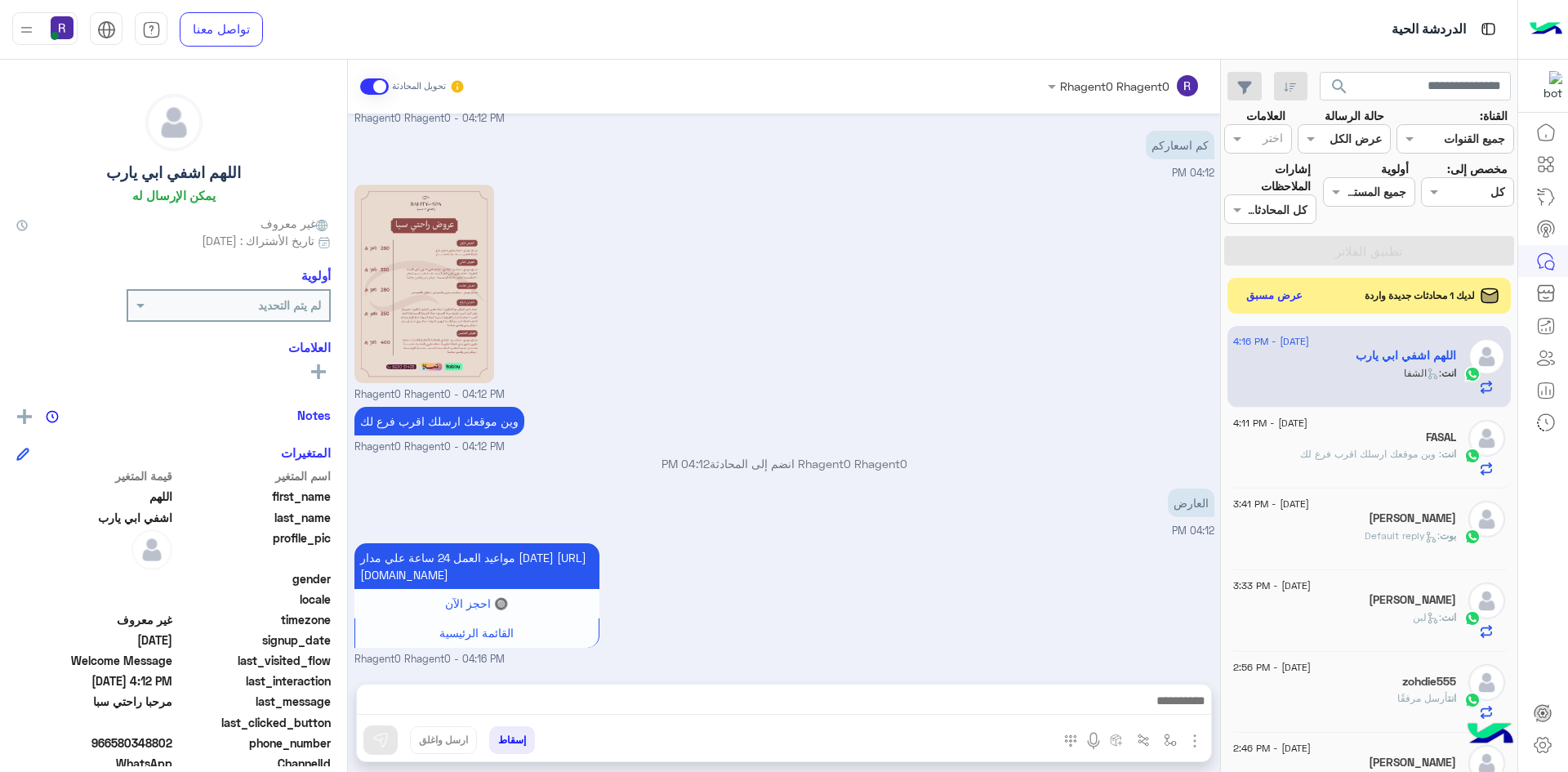
type textarea "***"
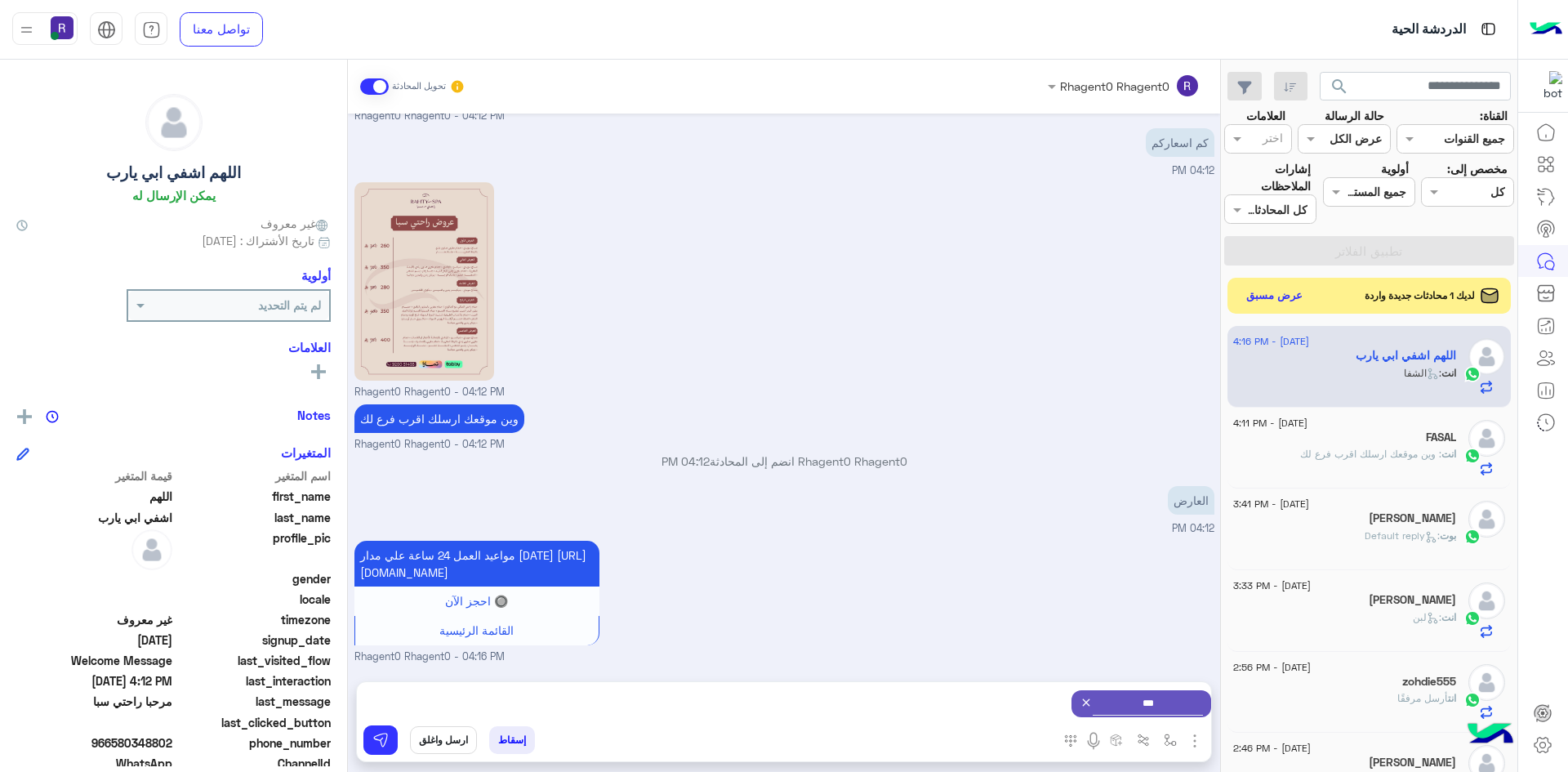
click at [398, 734] on div "إسقاط ارسل واغلق" at bounding box center [705, 742] width 695 height 36
click at [394, 736] on button at bounding box center [380, 739] width 34 height 30
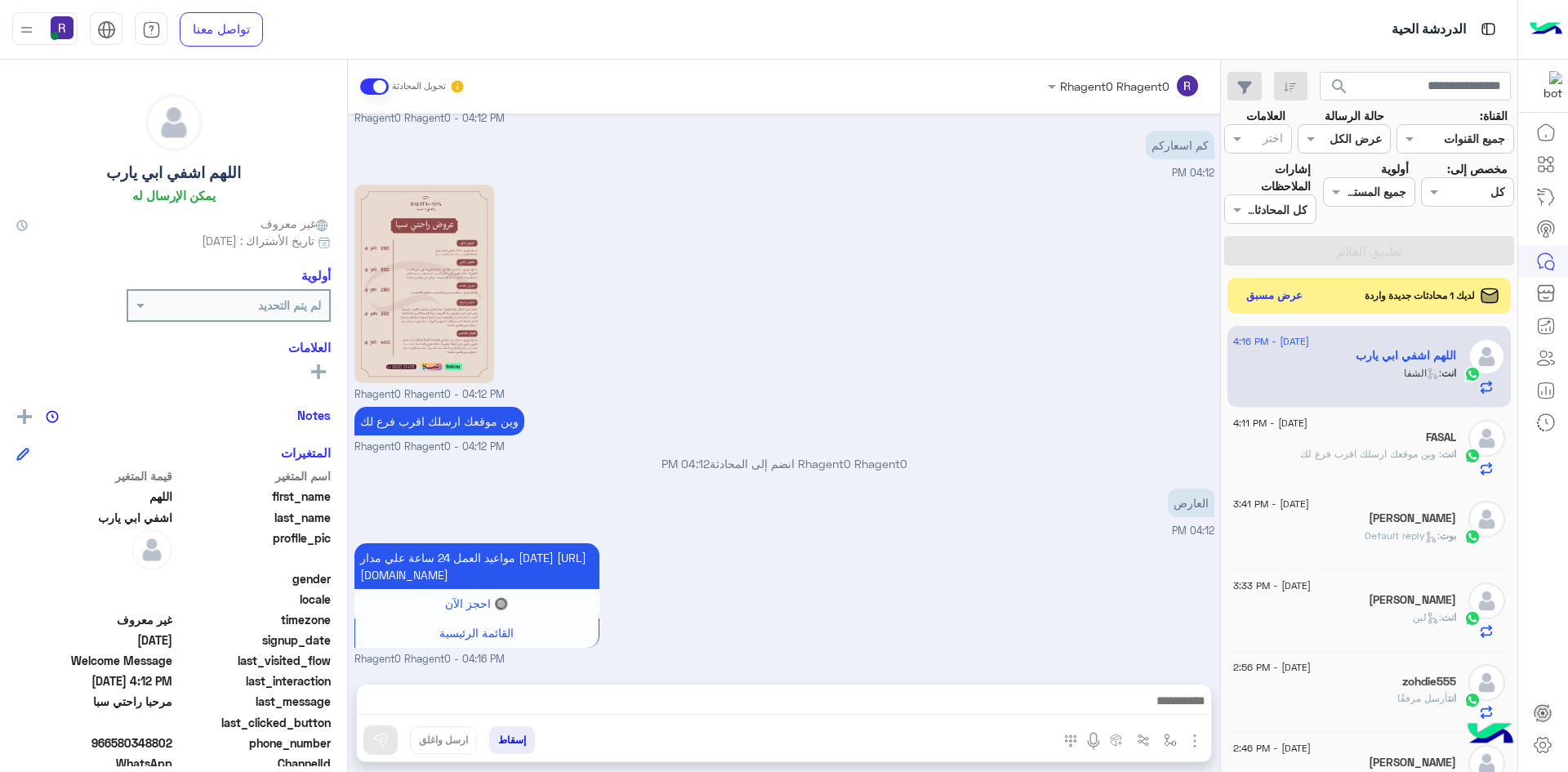
scroll to position [455, 0]
click at [1177, 739] on img "button" at bounding box center [1170, 739] width 13 height 13
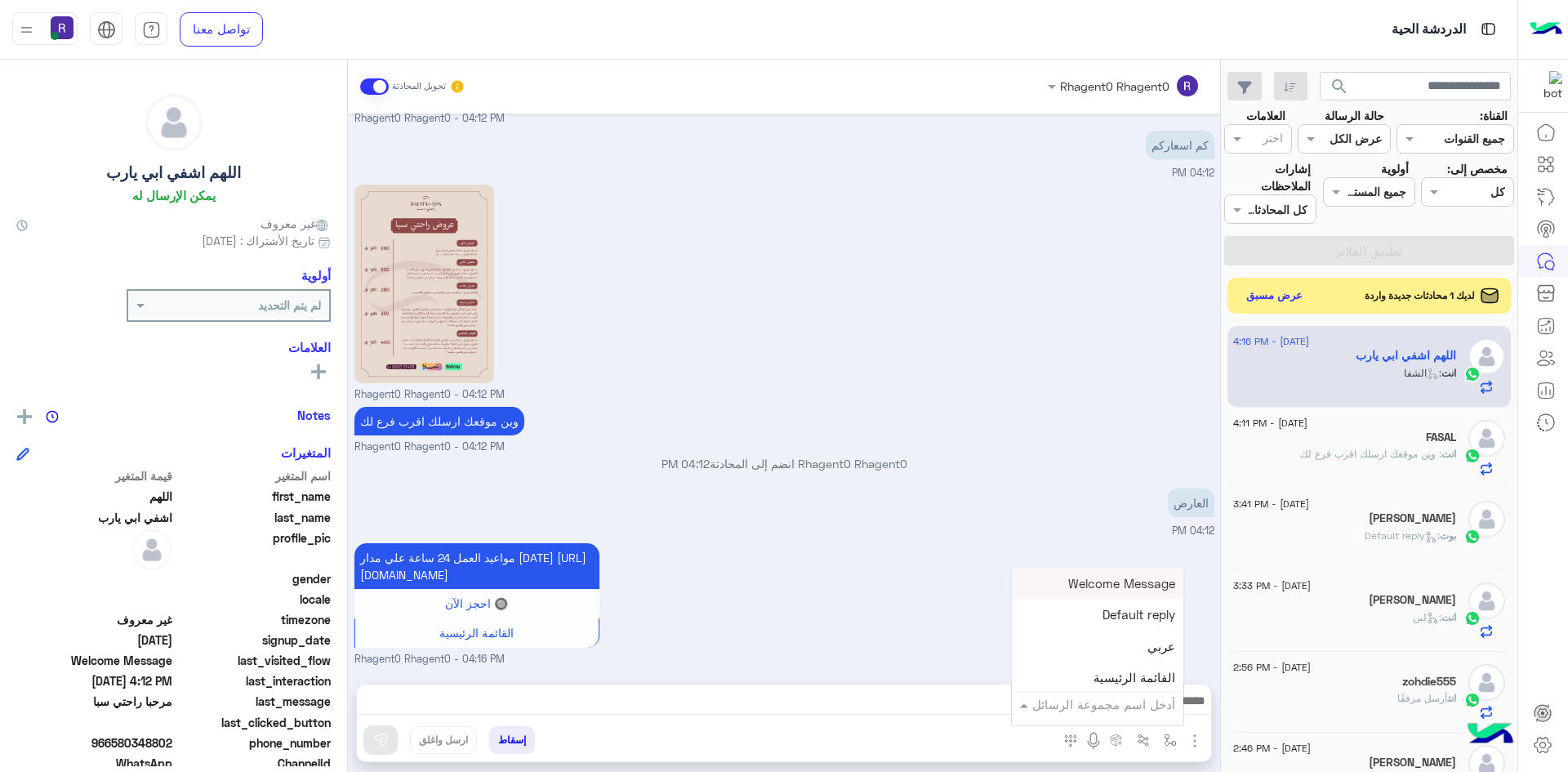
click at [1133, 710] on input "text" at bounding box center [1120, 704] width 111 height 19
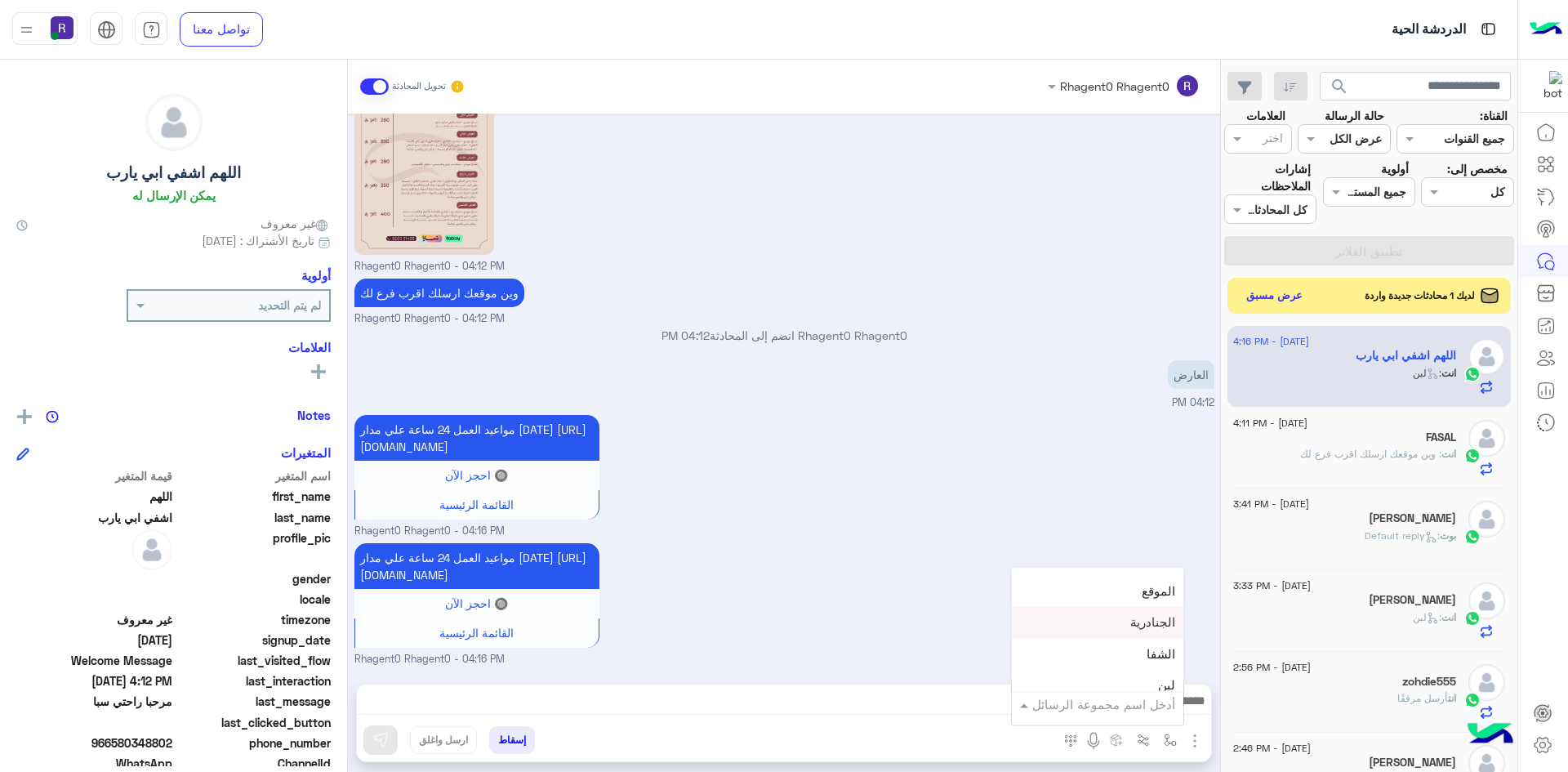
scroll to position [1143, 0]
click at [824, 539] on div "مواعيد العمل 24 ساعة علي مدار [DATE] [URL][DOMAIN_NAME] 🔘 احجز الآن القائمة الر…" at bounding box center [784, 603] width 860 height 128
click at [1284, 297] on button "عرض مسبق" at bounding box center [1274, 295] width 69 height 22
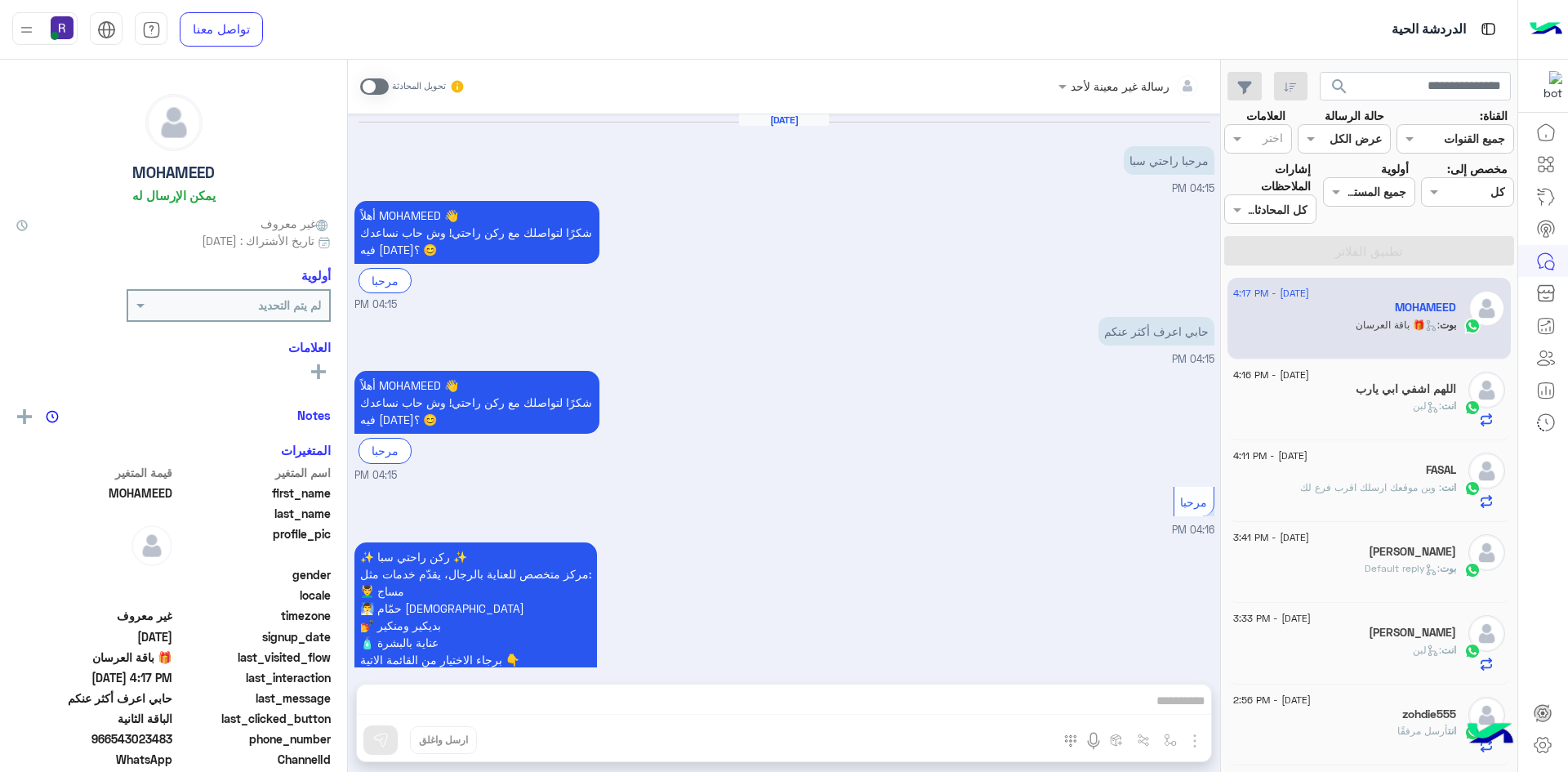
scroll to position [2256, 0]
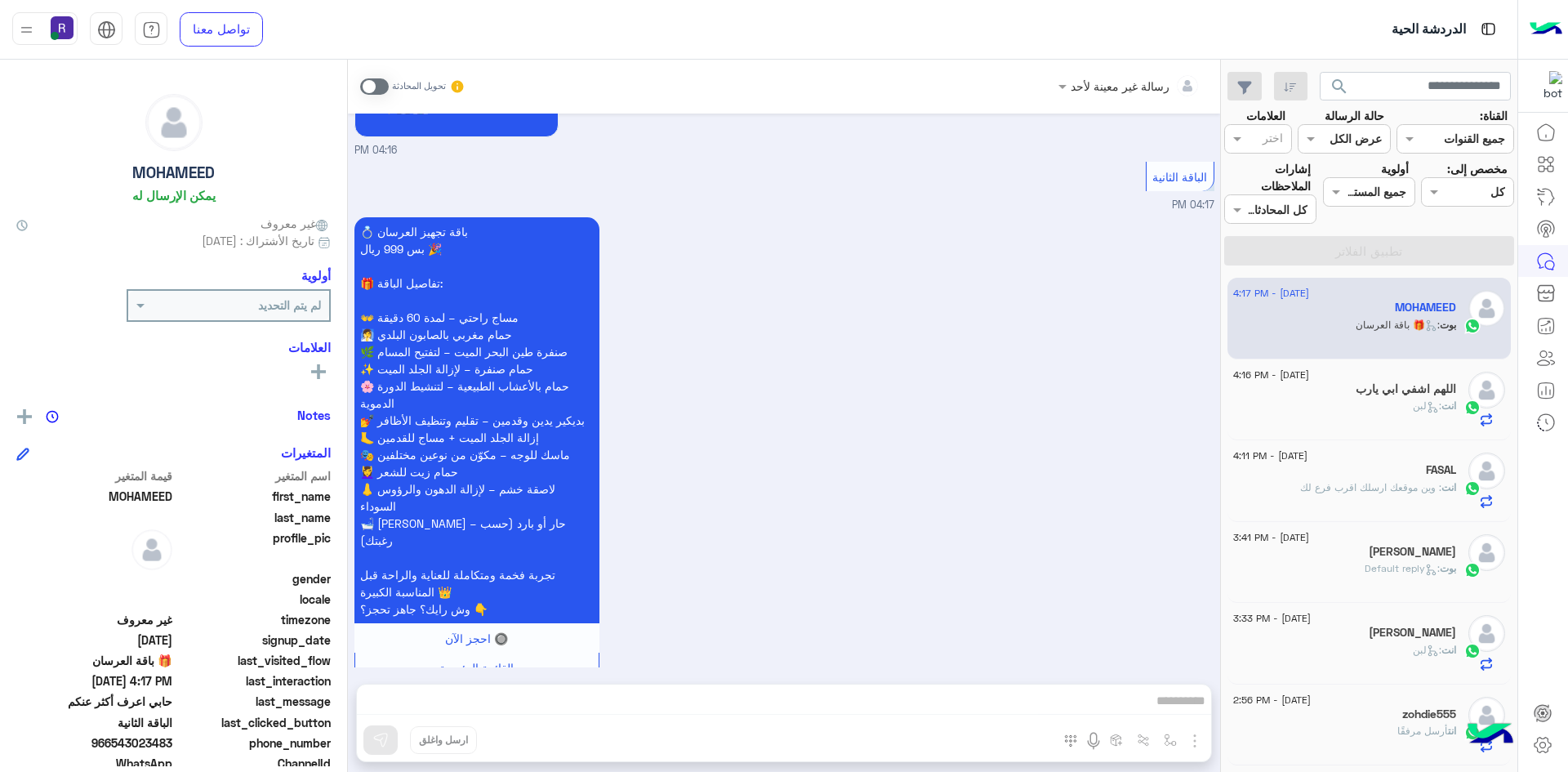
click at [383, 79] on span at bounding box center [375, 86] width 29 height 17
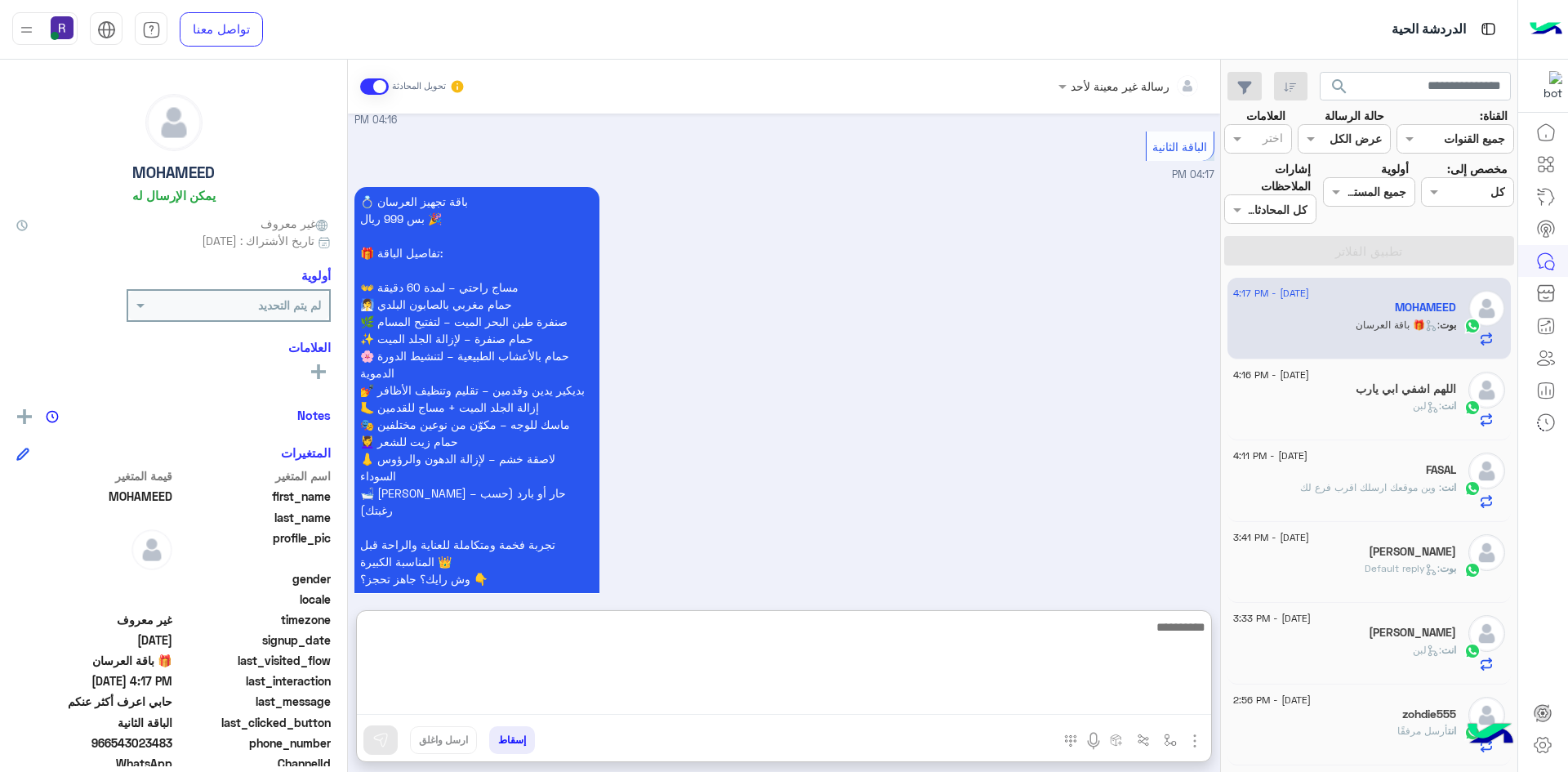
paste textarea "**********"
type textarea "**********"
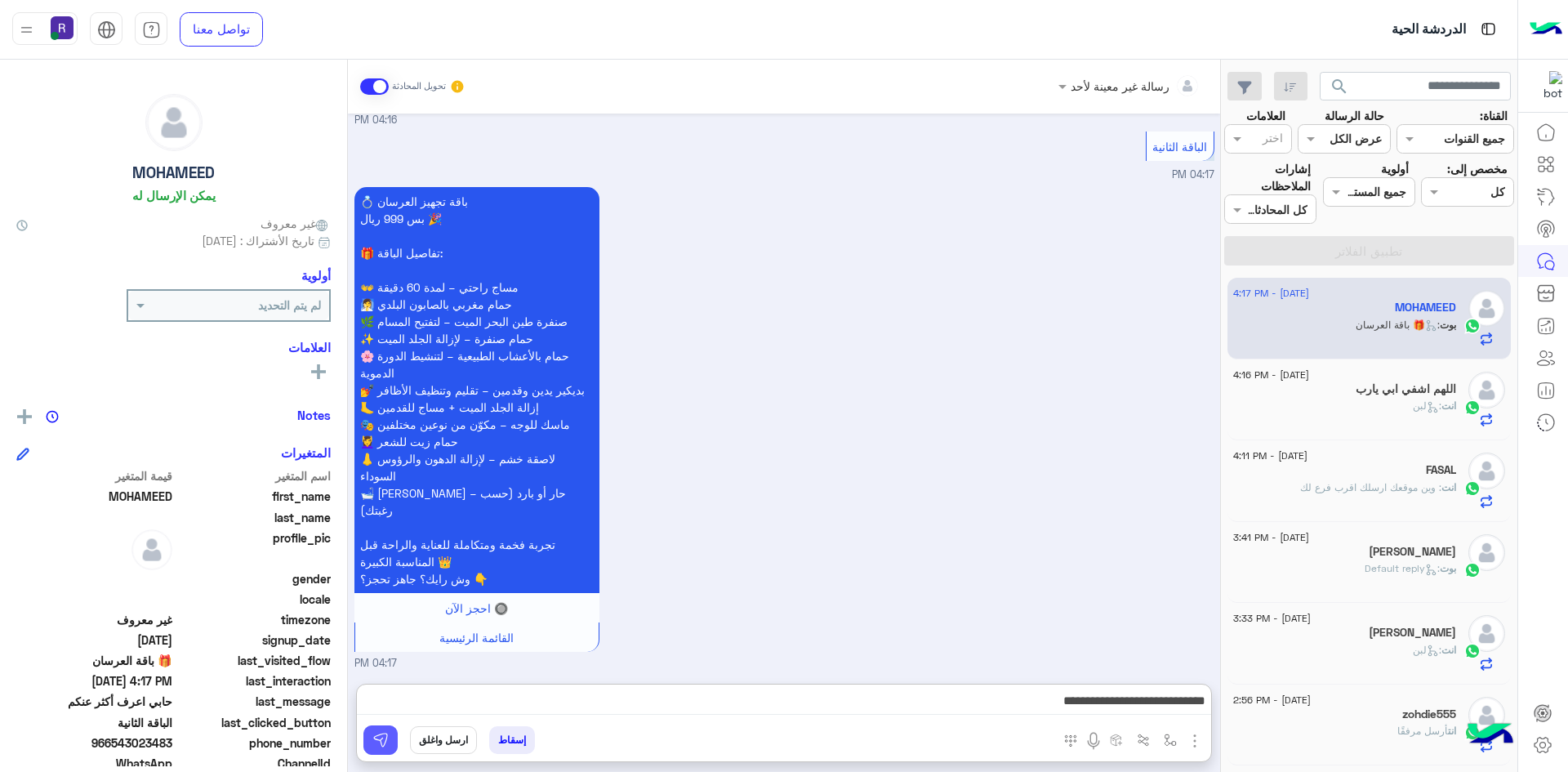
click at [376, 731] on img at bounding box center [381, 739] width 17 height 17
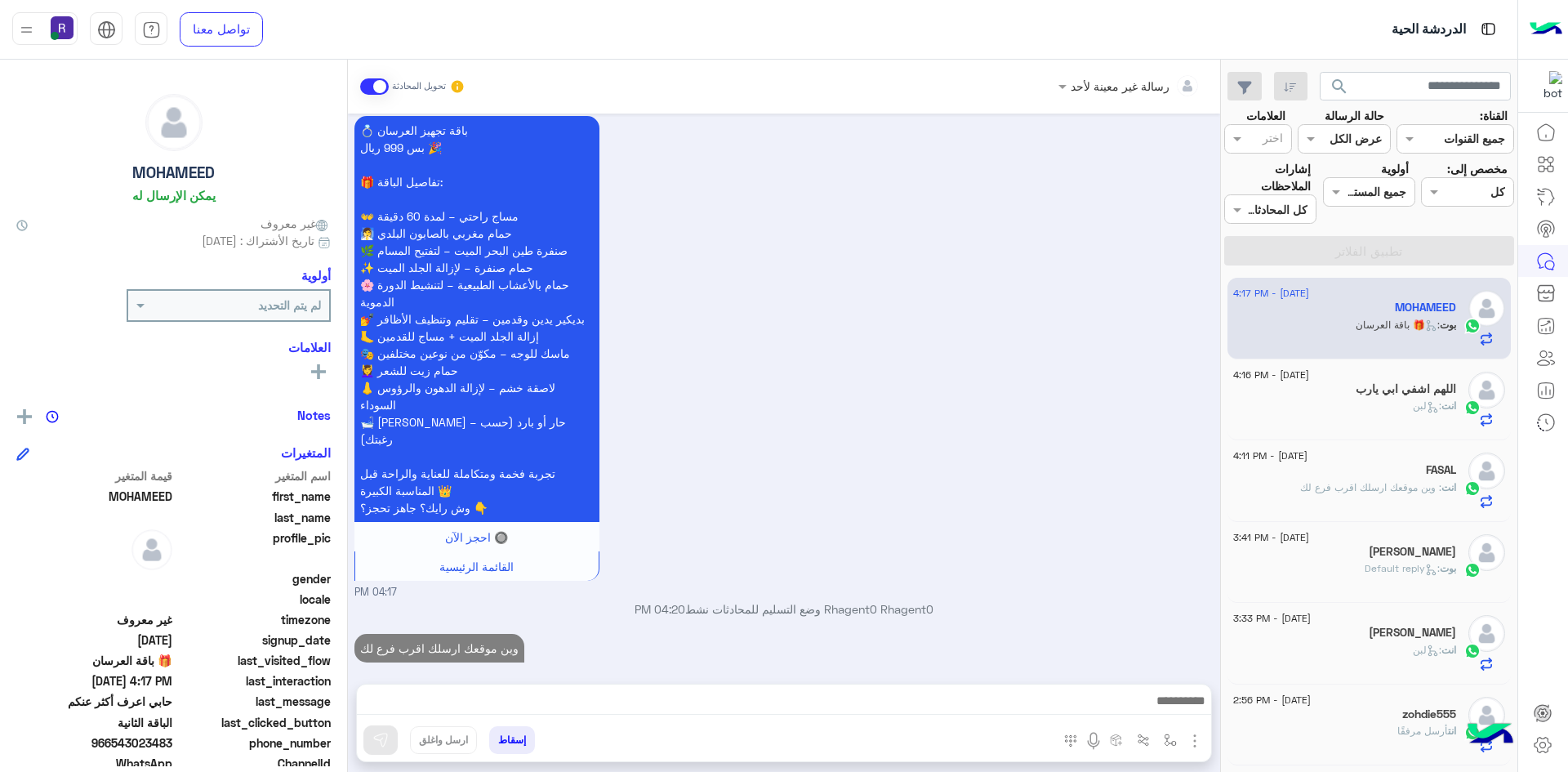
scroll to position [2337, 0]
